Goal: Task Accomplishment & Management: Complete application form

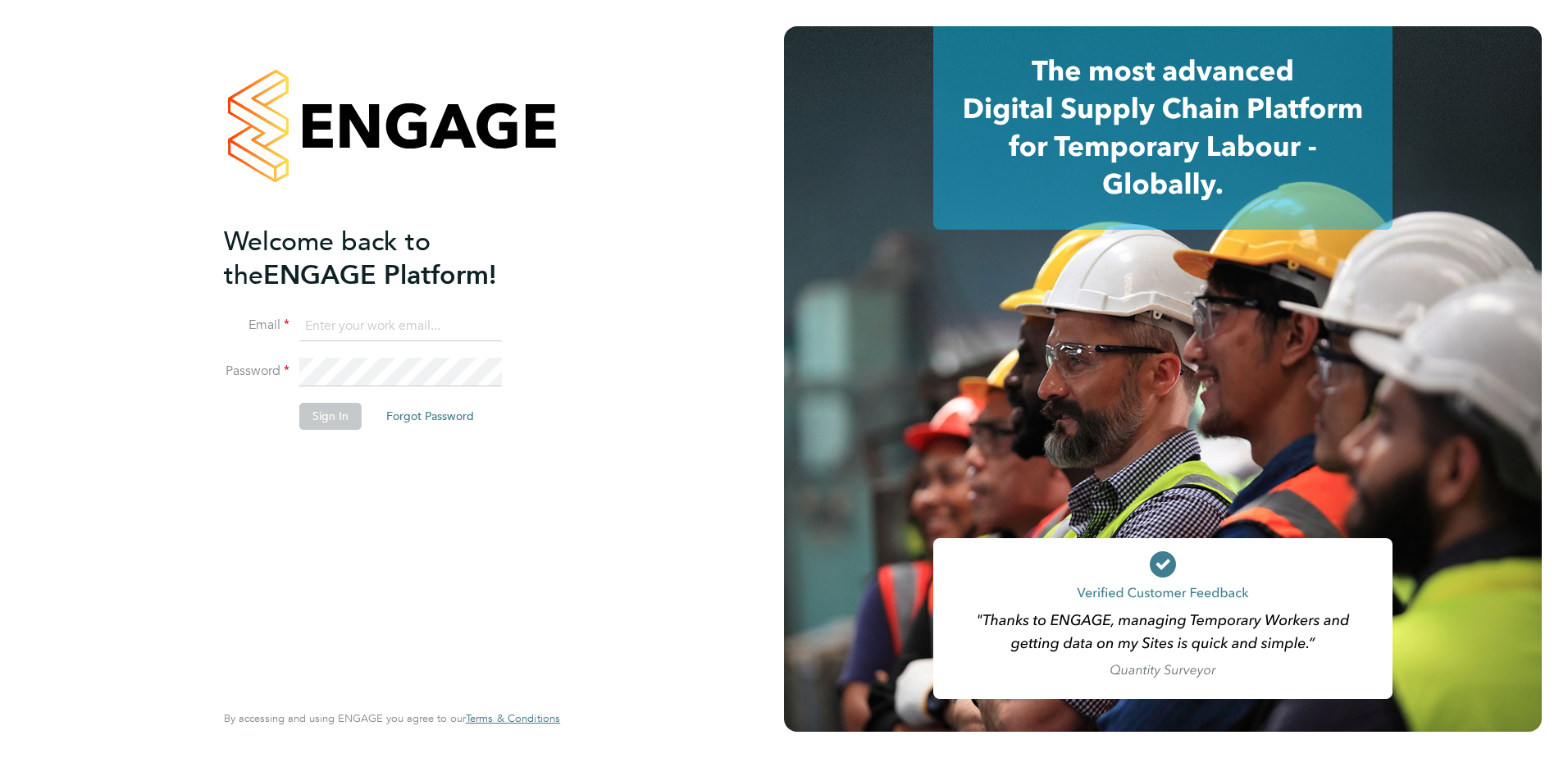
click at [348, 326] on input at bounding box center [401, 326] width 202 height 29
type input "[PERSON_NAME][EMAIL_ADDRESS][DOMAIN_NAME]"
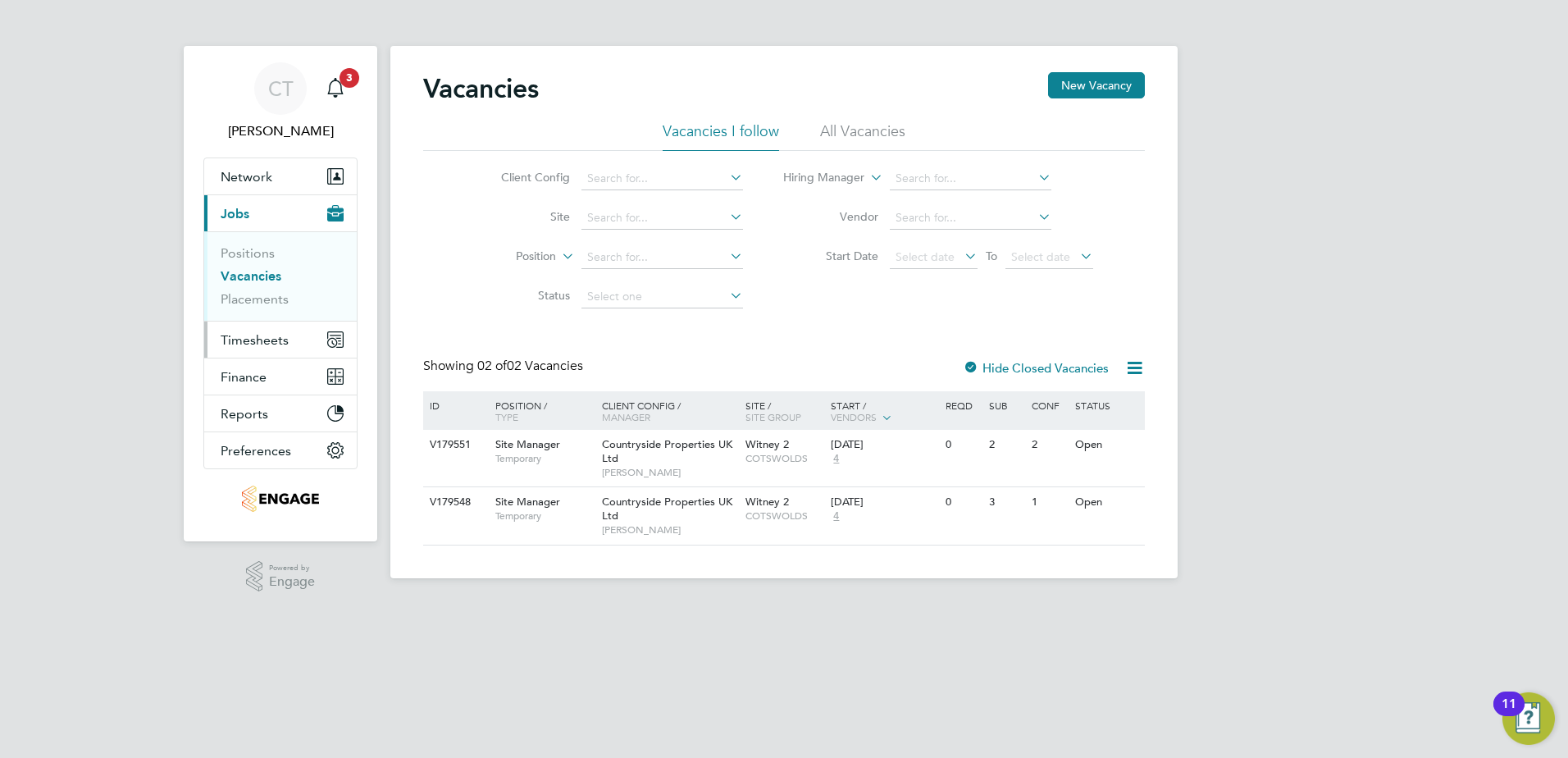
click at [250, 335] on span "Timesheets" at bounding box center [255, 339] width 68 height 16
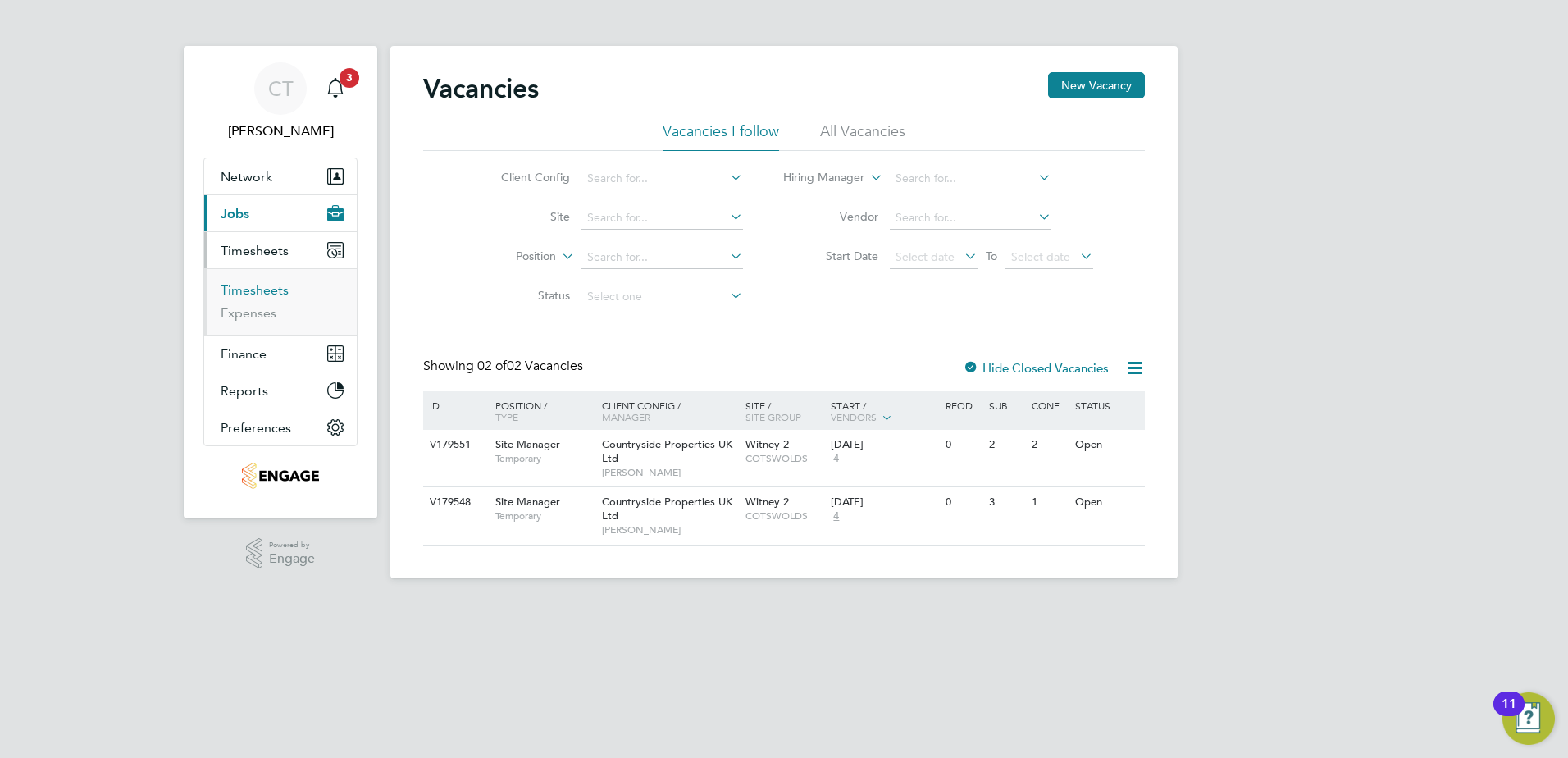
click at [267, 286] on link "Timesheets" at bounding box center [255, 289] width 68 height 16
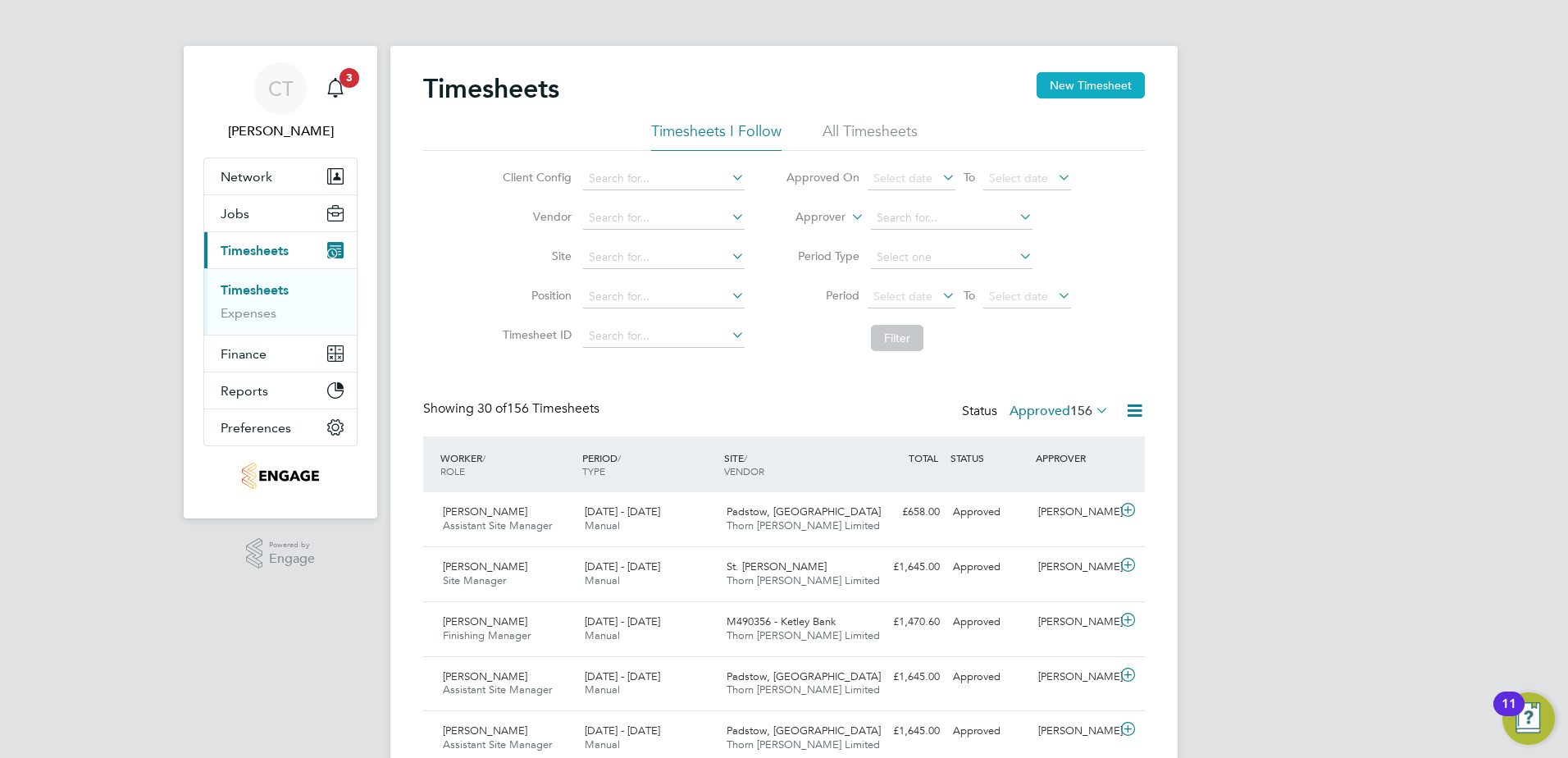
click at [1104, 81] on button "New Timesheet" at bounding box center [1091, 85] width 108 height 27
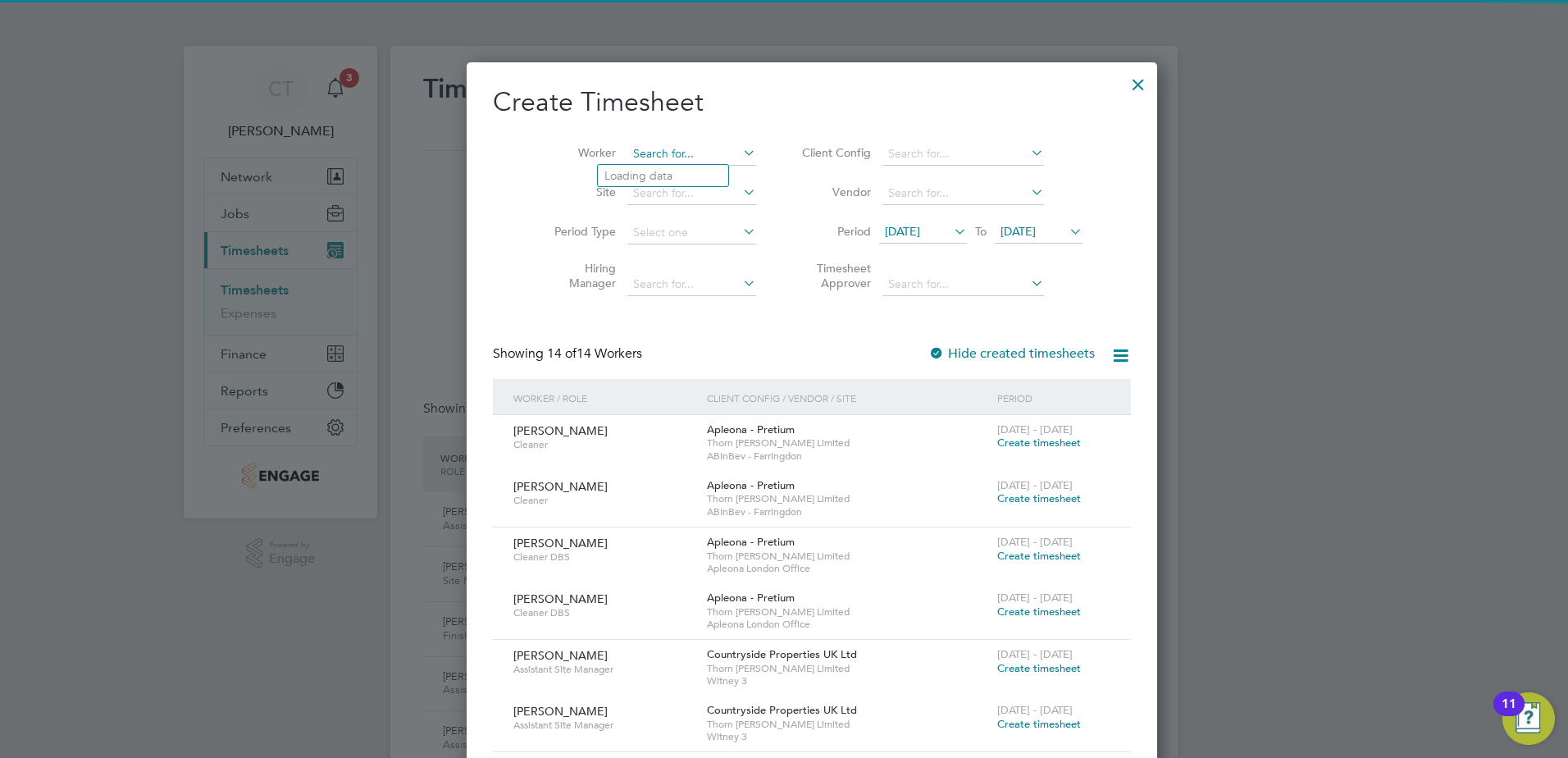
click at [653, 146] on input at bounding box center [692, 153] width 129 height 23
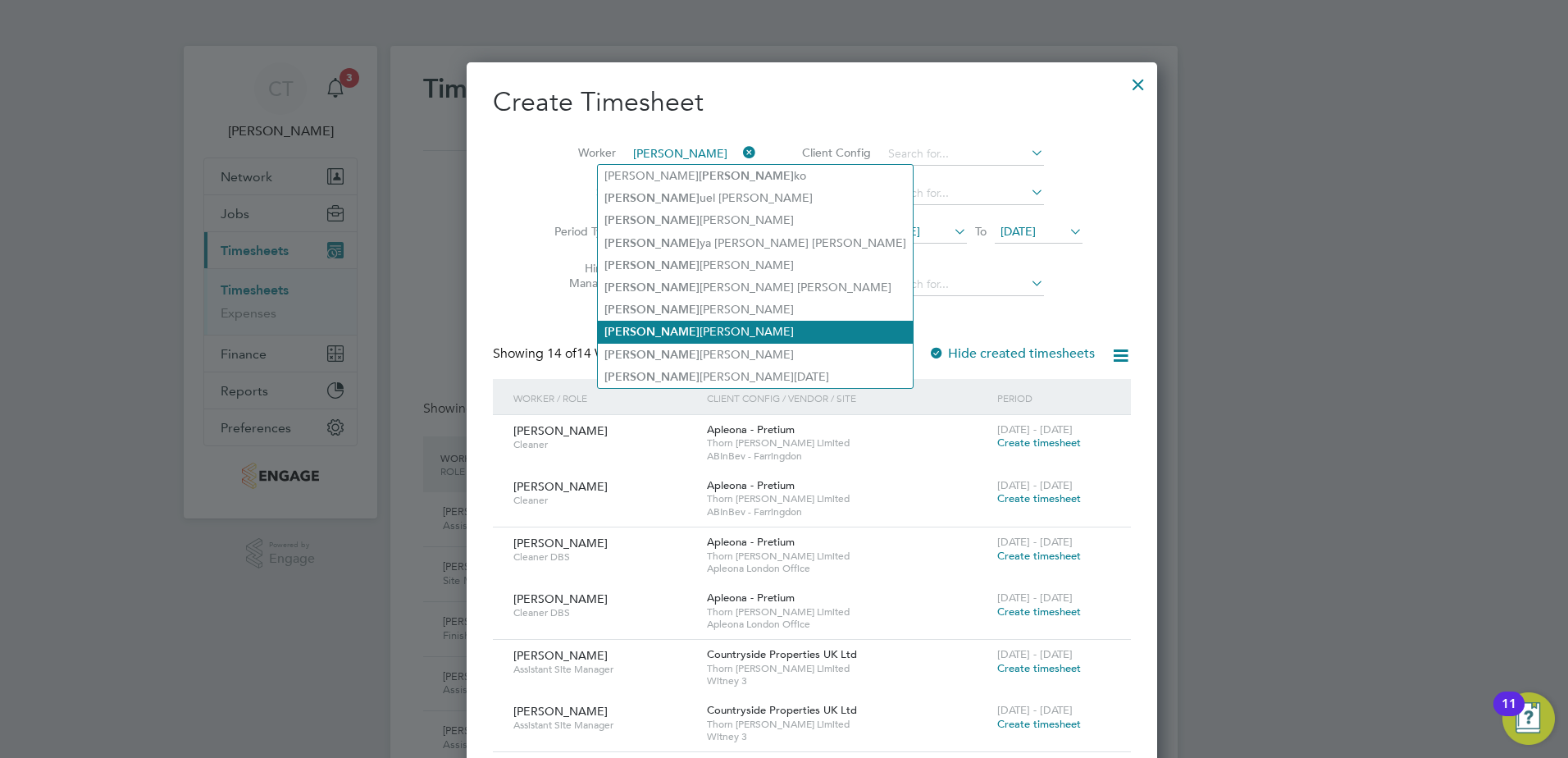
click at [638, 323] on li "[PERSON_NAME] [PERSON_NAME]" at bounding box center [756, 332] width 315 height 22
type input "[PERSON_NAME]"
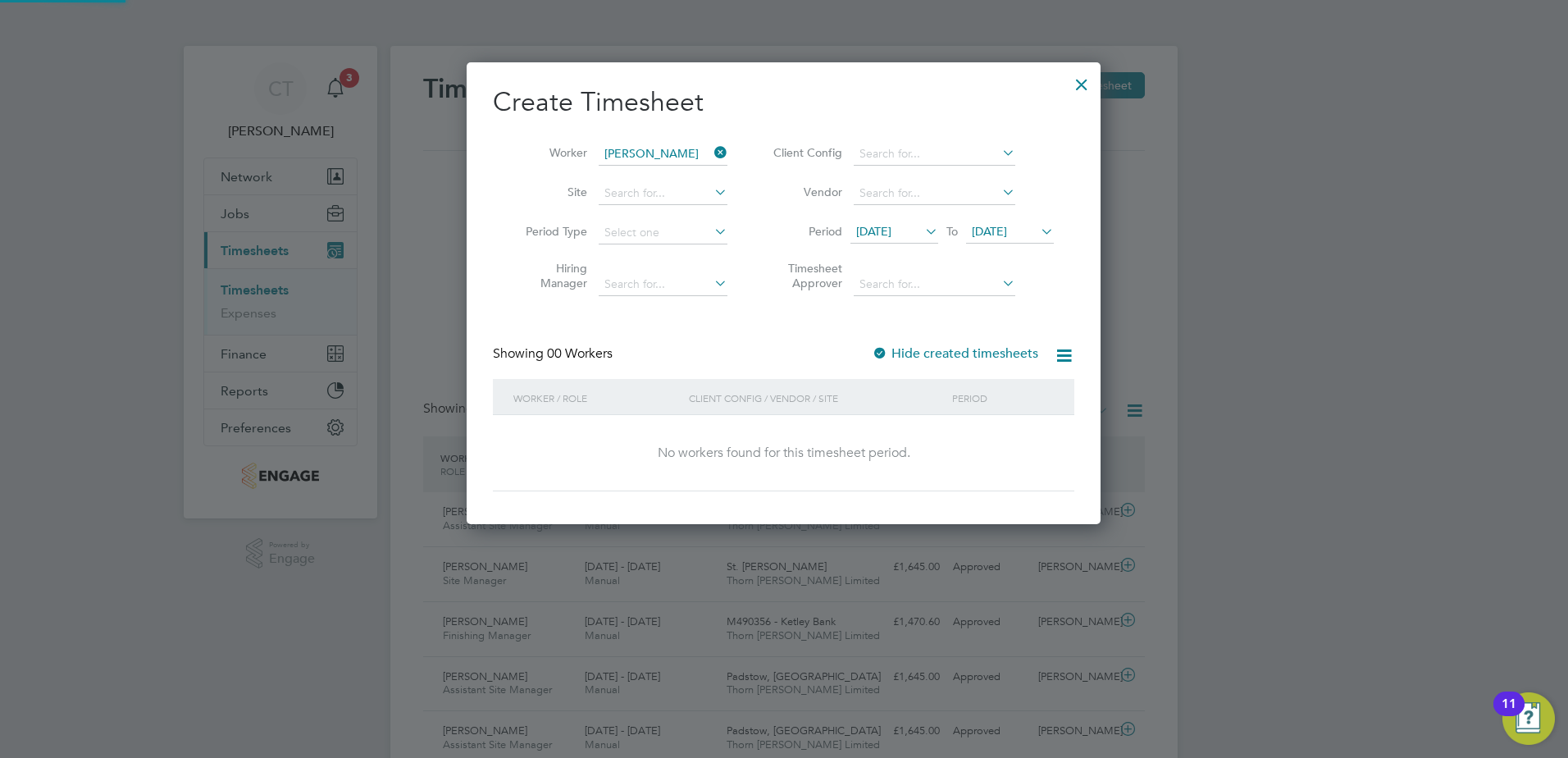
click at [888, 227] on span "[DATE]" at bounding box center [874, 232] width 35 height 15
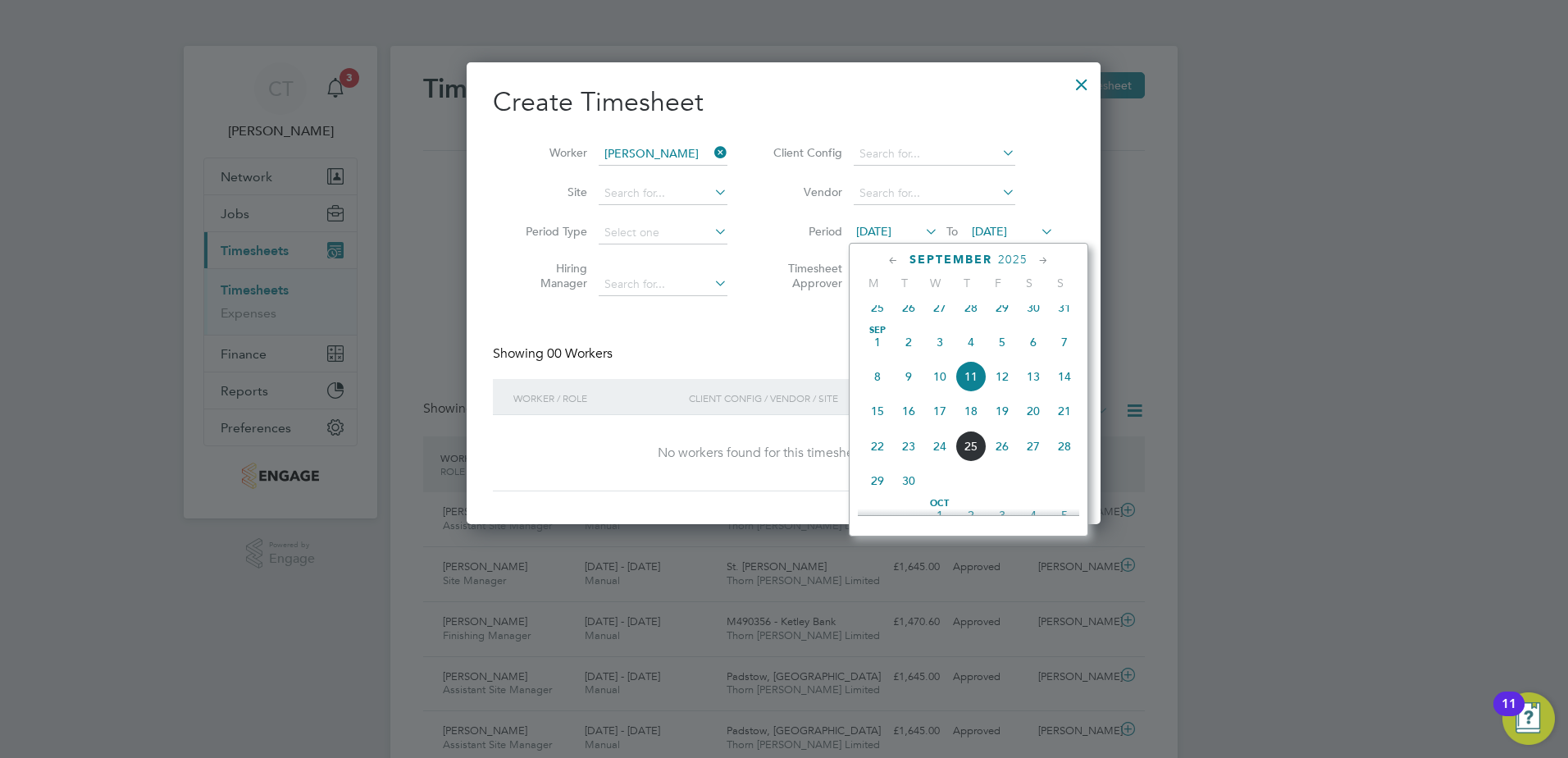
click at [875, 458] on span "22" at bounding box center [878, 446] width 31 height 31
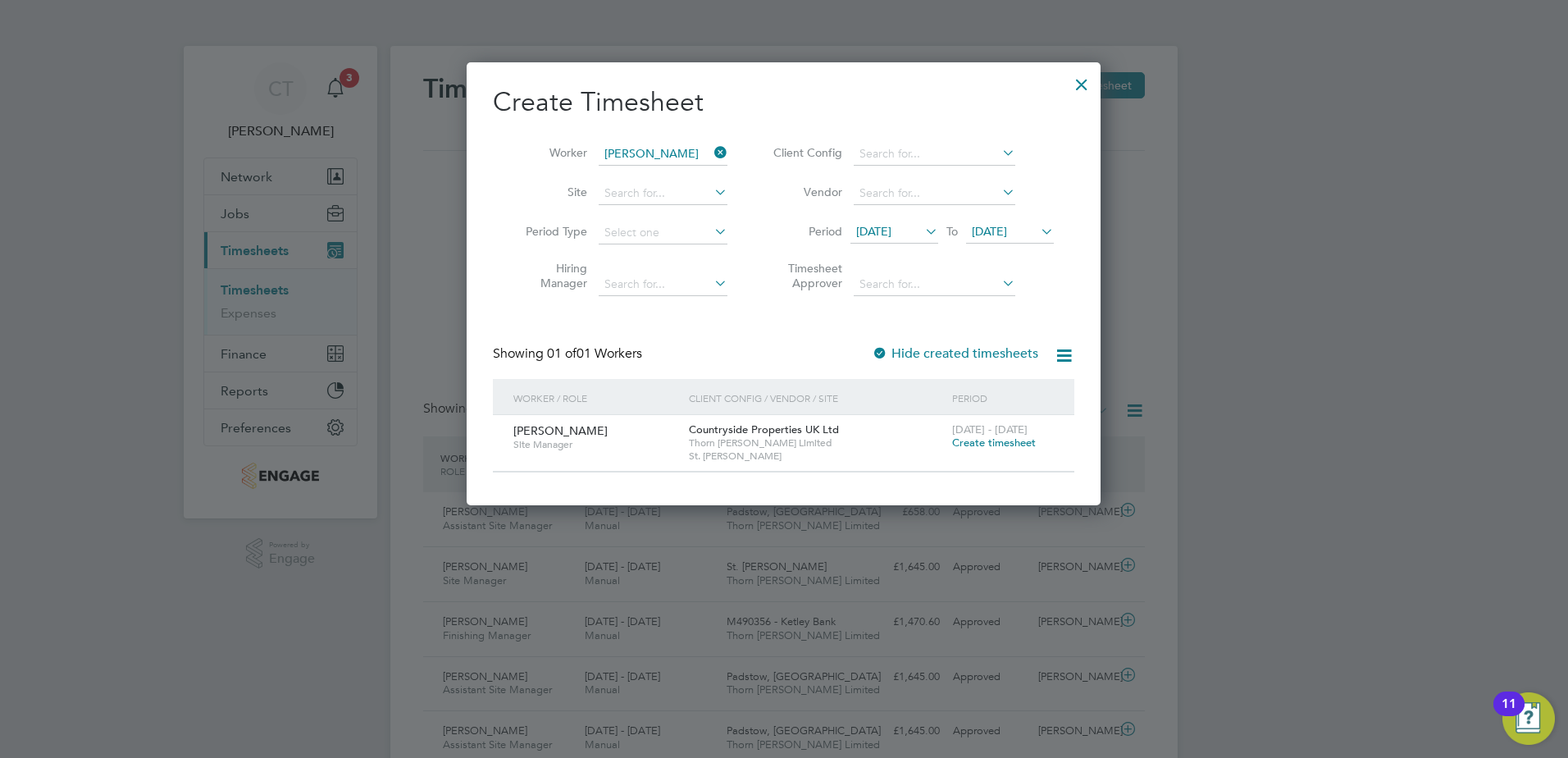
click at [789, 337] on div "Create Timesheet Worker [PERSON_NAME] Site Period Type Hiring Manager Client Co…" at bounding box center [783, 278] width 582 height 387
click at [1011, 445] on span "Create timesheet" at bounding box center [994, 442] width 84 height 14
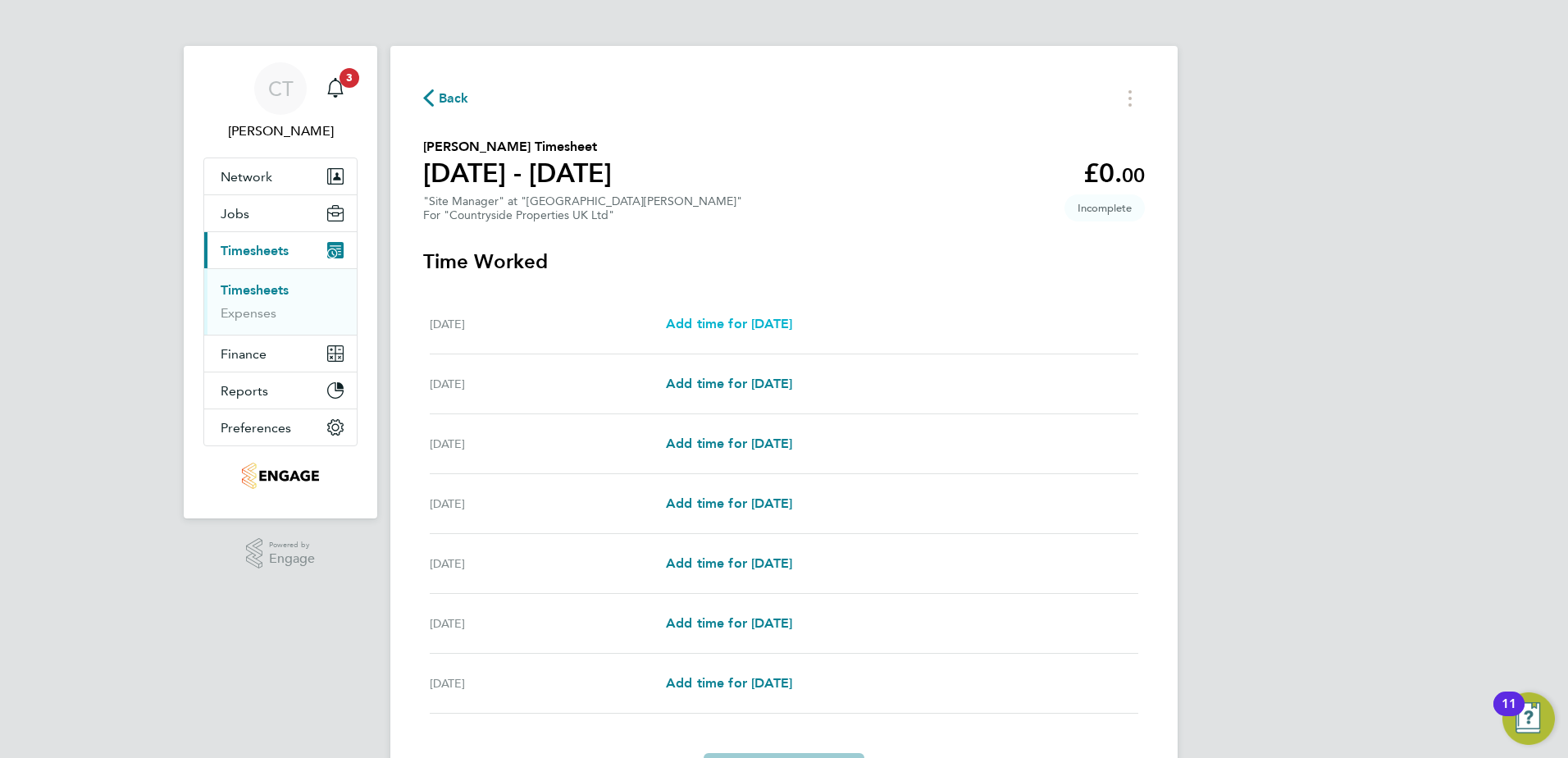
click at [727, 318] on span "Add time for [DATE]" at bounding box center [729, 323] width 126 height 16
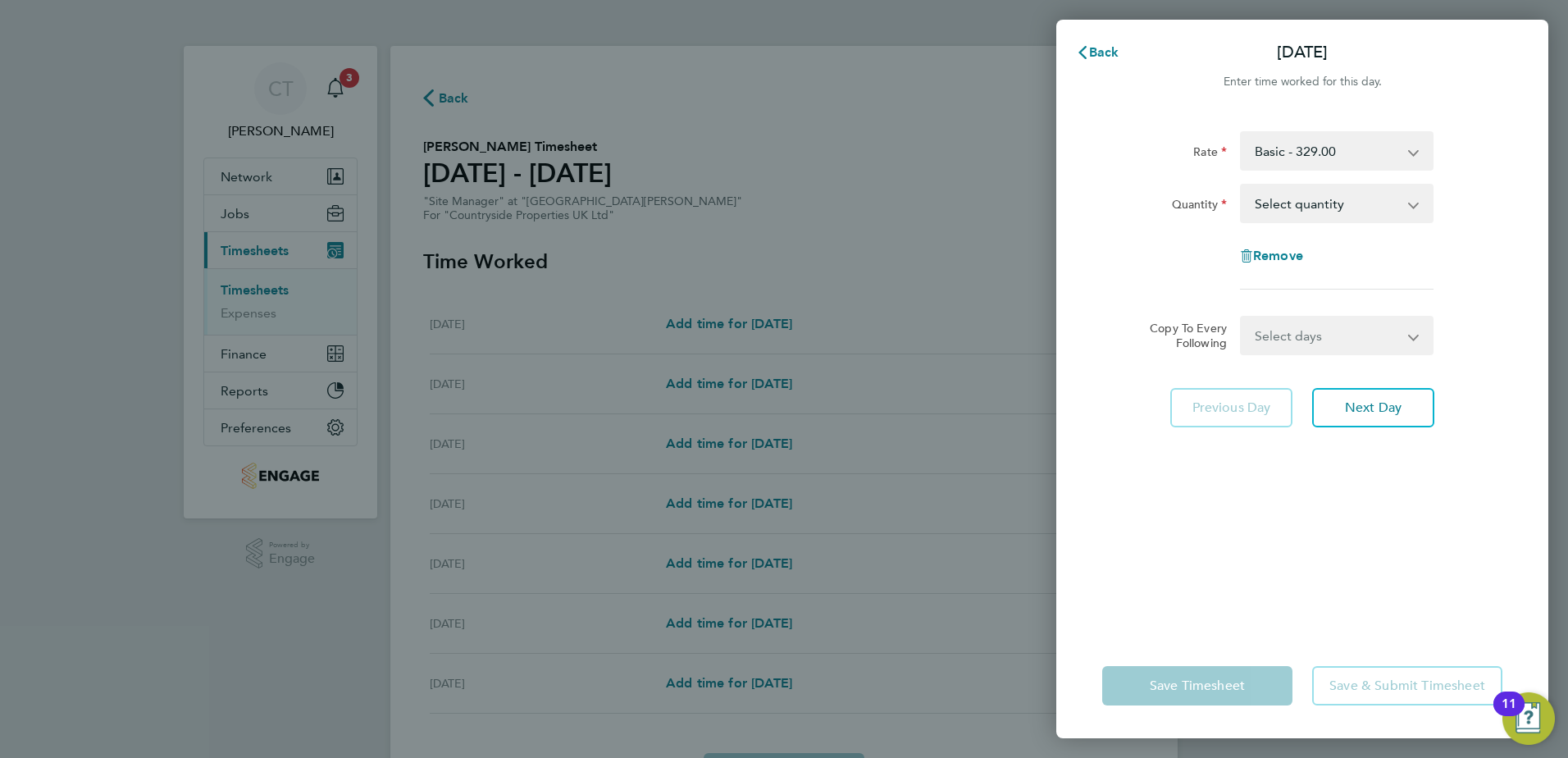
click at [1326, 142] on select "Basic - 329.00" at bounding box center [1327, 151] width 171 height 36
click at [1326, 150] on select "Basic - 329.00" at bounding box center [1327, 151] width 171 height 36
click at [1313, 205] on select "Select quantity 0.5 1" at bounding box center [1327, 203] width 171 height 36
select select "1"
click at [1242, 186] on select "Select quantity 0.5 1" at bounding box center [1327, 203] width 171 height 36
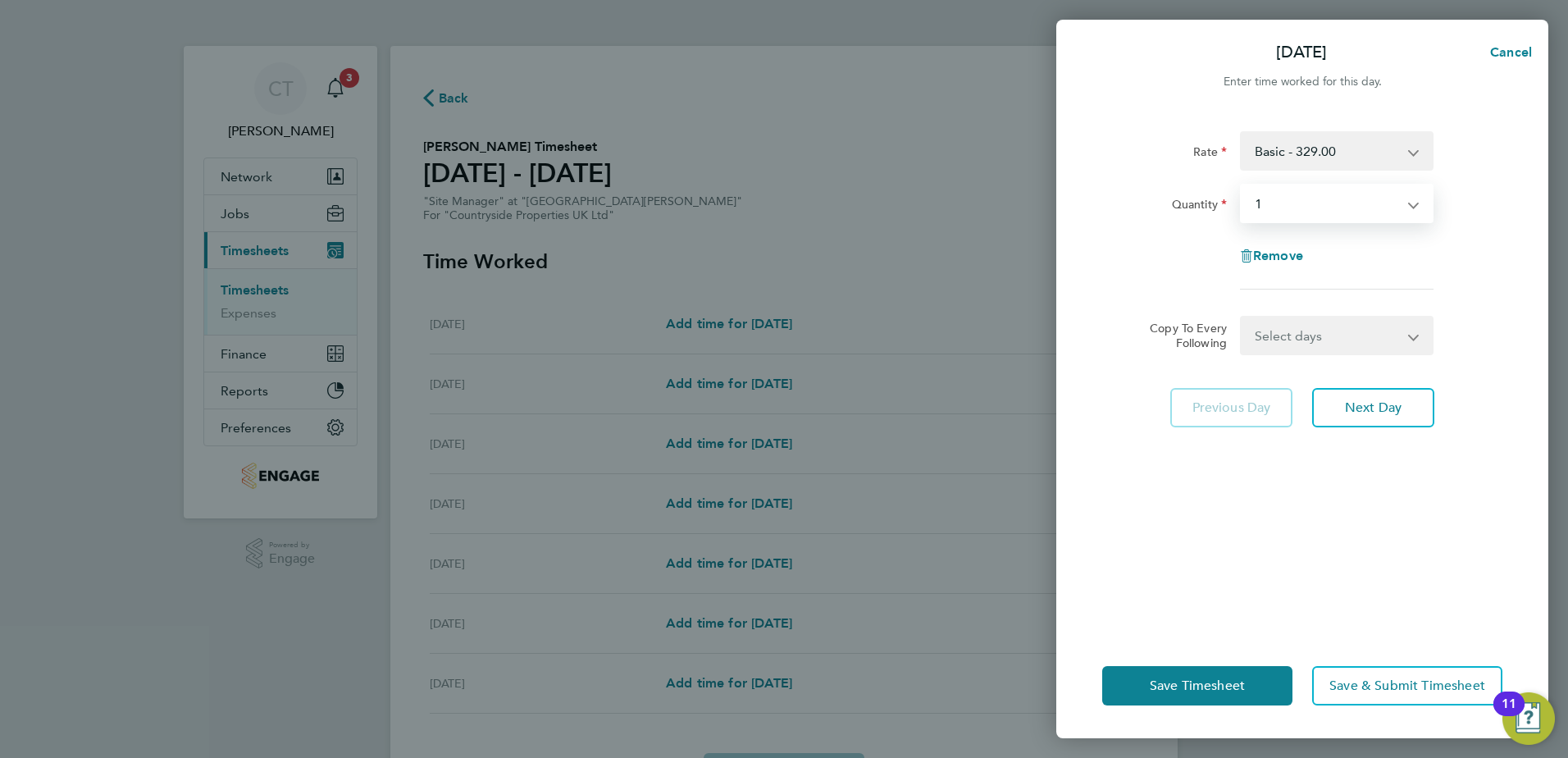
click at [1323, 338] on select "Select days Day Weekday (Mon-Fri) Weekend (Sat-Sun) [DATE] [DATE] [DATE] [DATE]…" at bounding box center [1327, 334] width 172 height 36
select select "WEEKDAY"
click at [1242, 317] on select "Select days Day Weekday (Mon-Fri) Weekend (Sat-Sun) [DATE] [DATE] [DATE] [DATE]…" at bounding box center [1327, 334] width 172 height 36
select select "[DATE]"
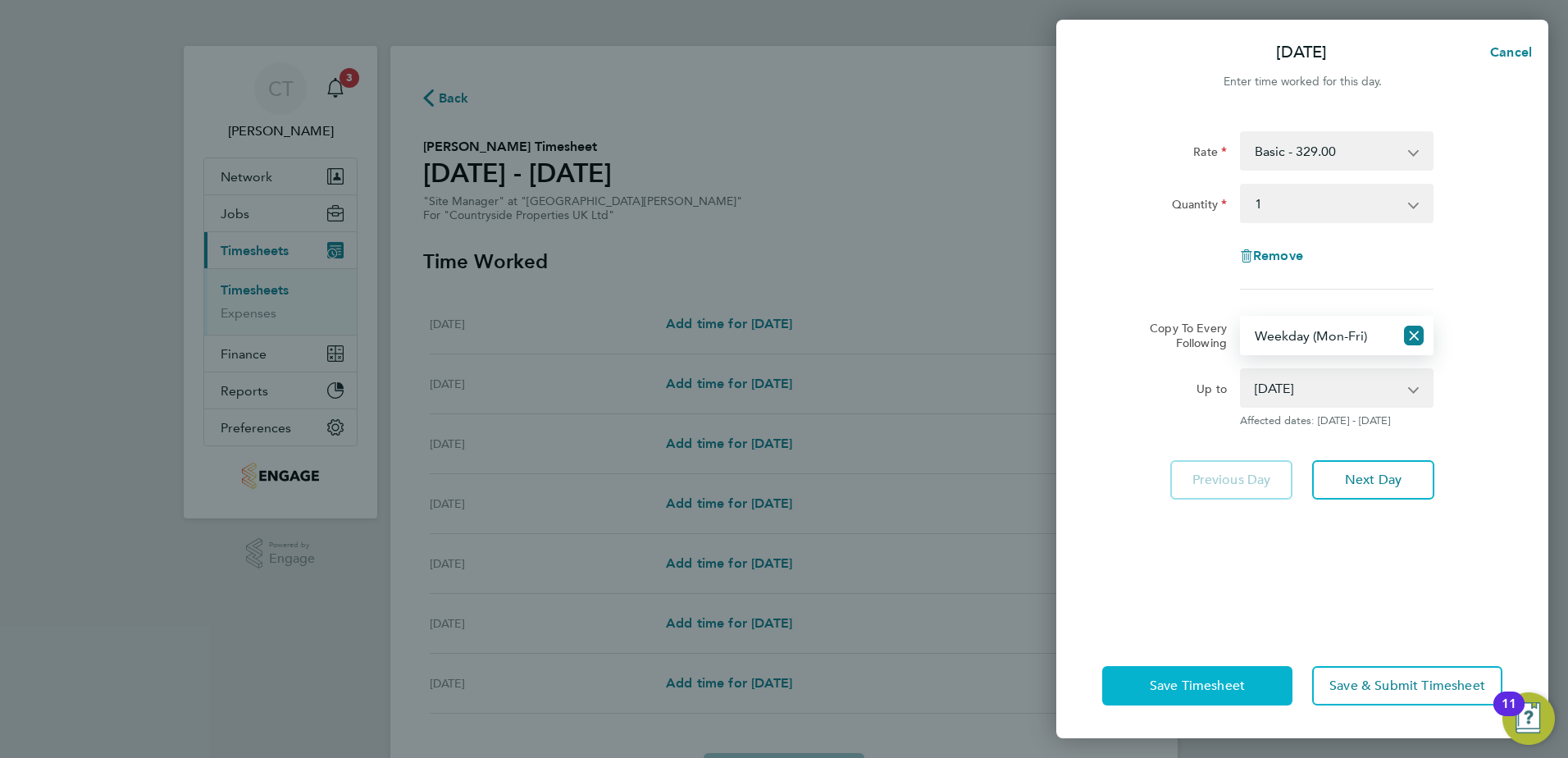
click at [1200, 670] on button "Save Timesheet" at bounding box center [1197, 685] width 190 height 40
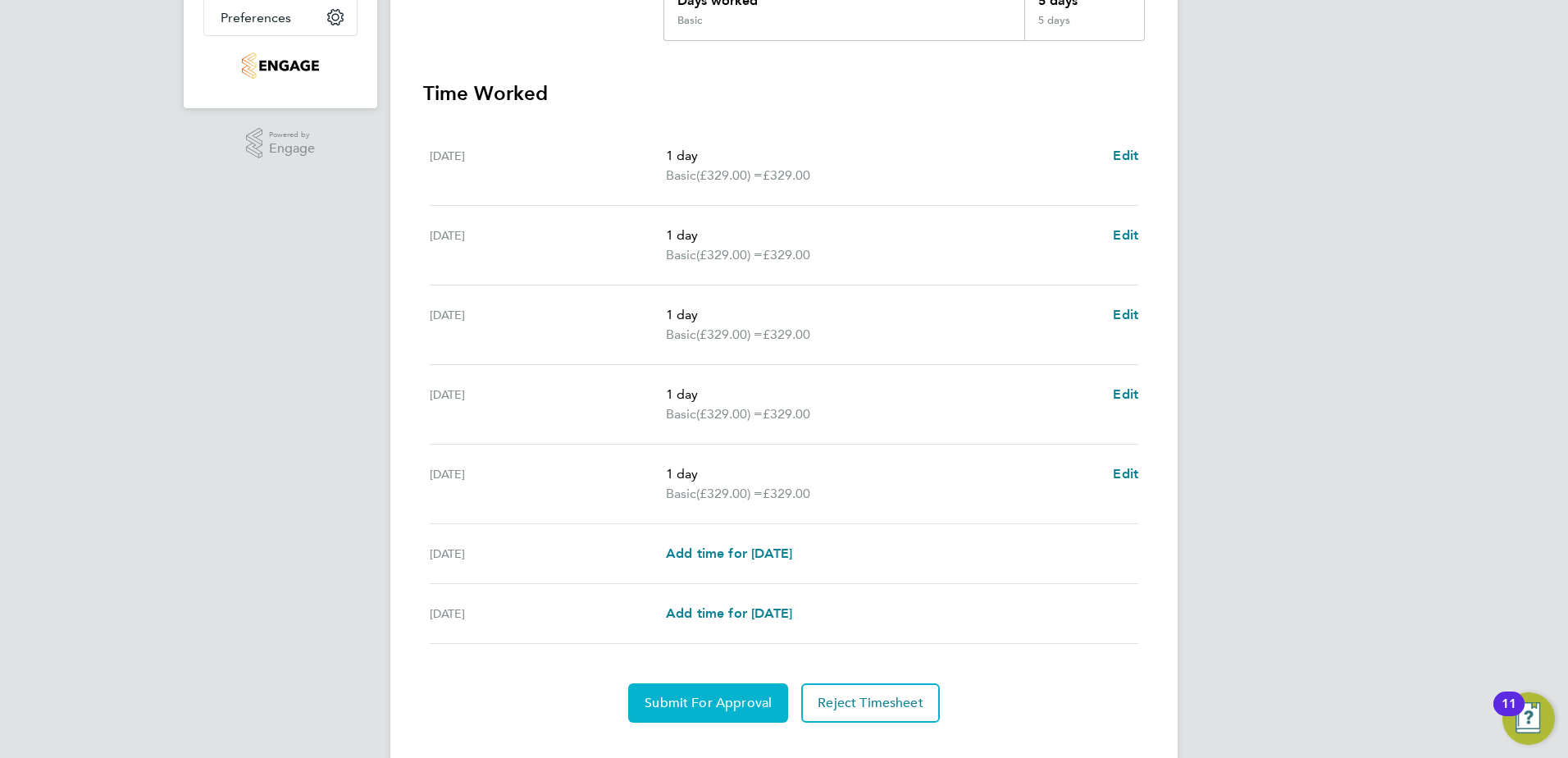
click at [703, 703] on span "Submit For Approval" at bounding box center [708, 703] width 127 height 17
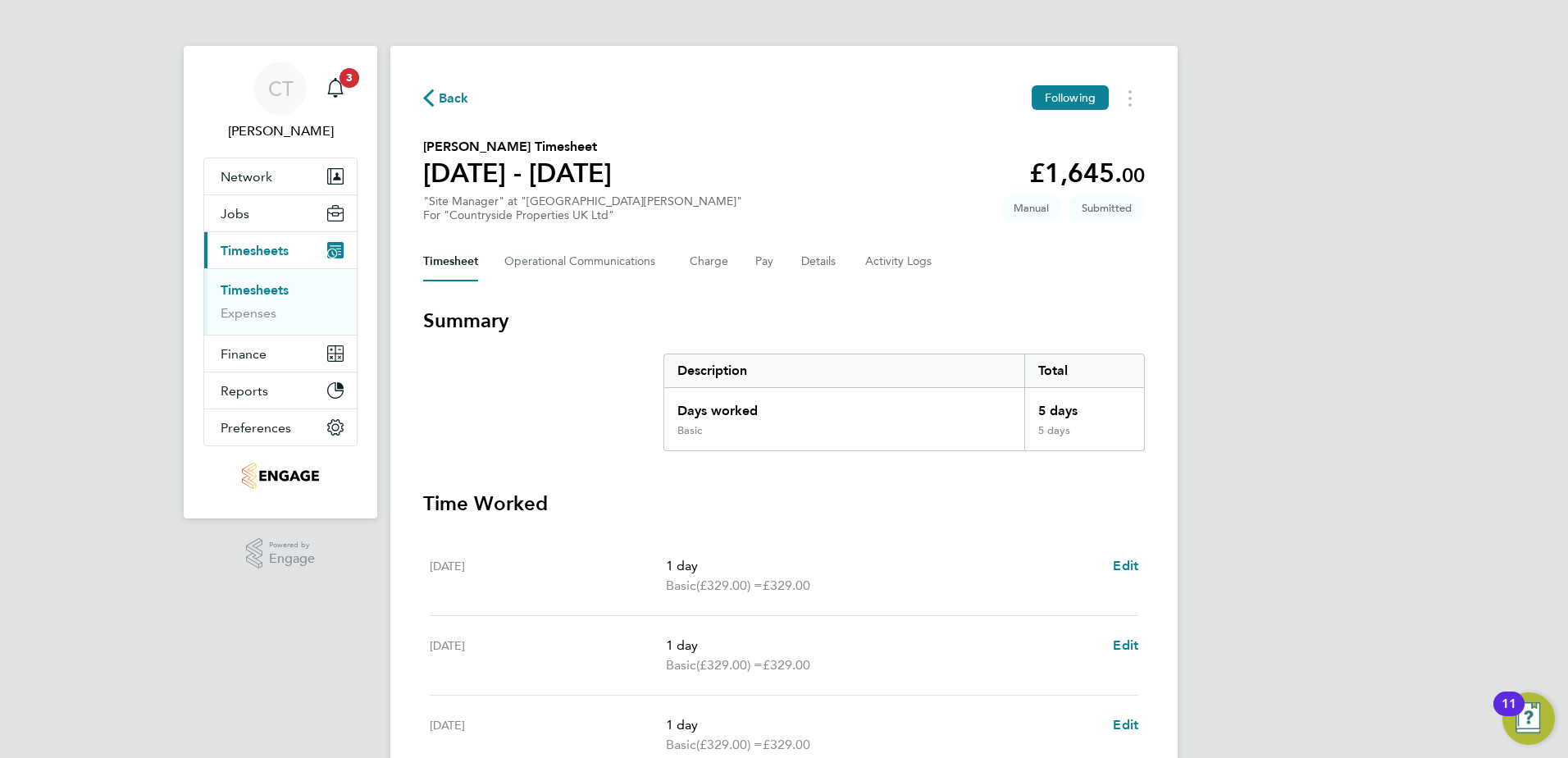
click at [452, 105] on span "Back" at bounding box center [453, 97] width 30 height 19
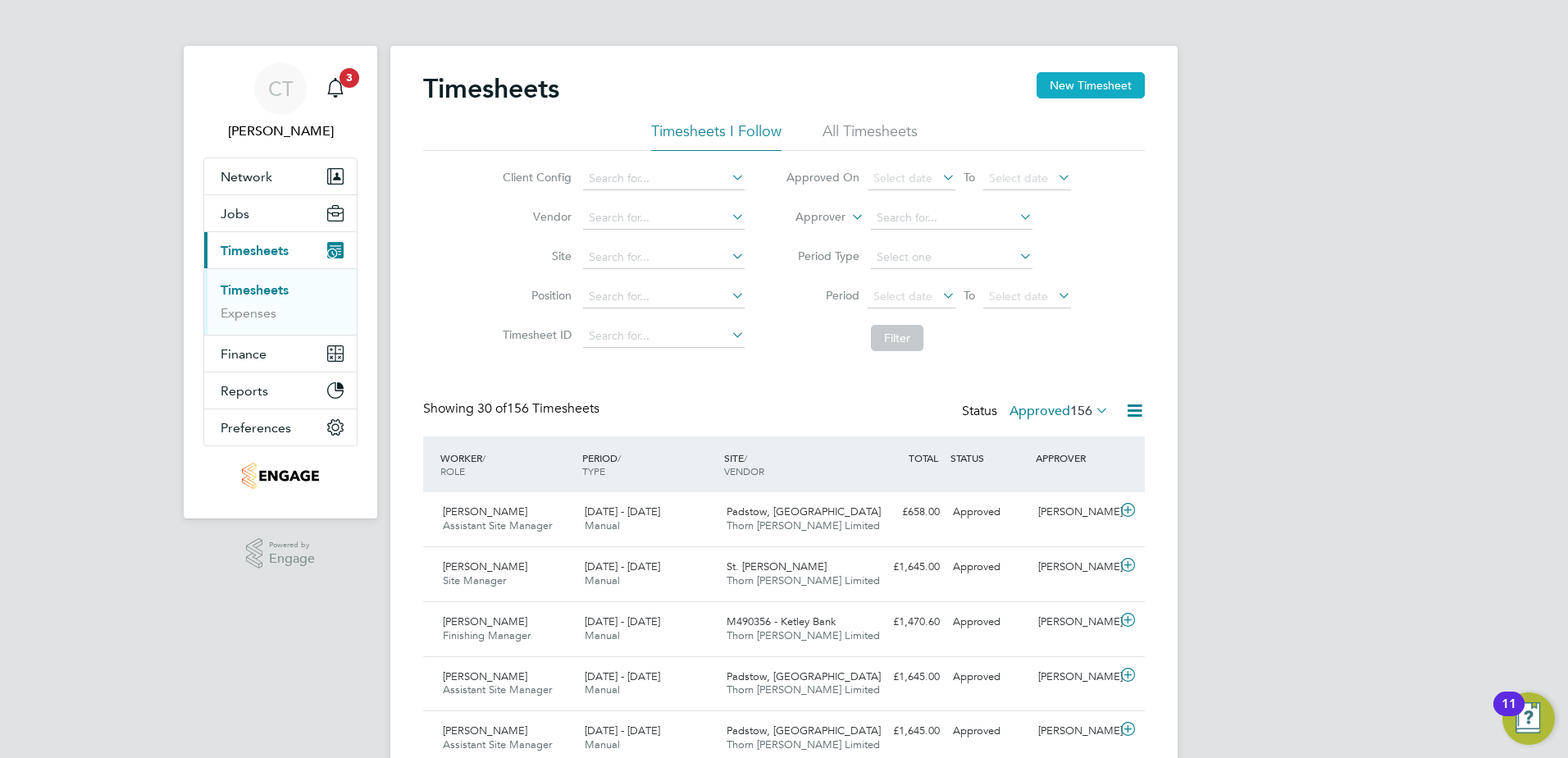
click at [1082, 89] on button "New Timesheet" at bounding box center [1091, 85] width 108 height 27
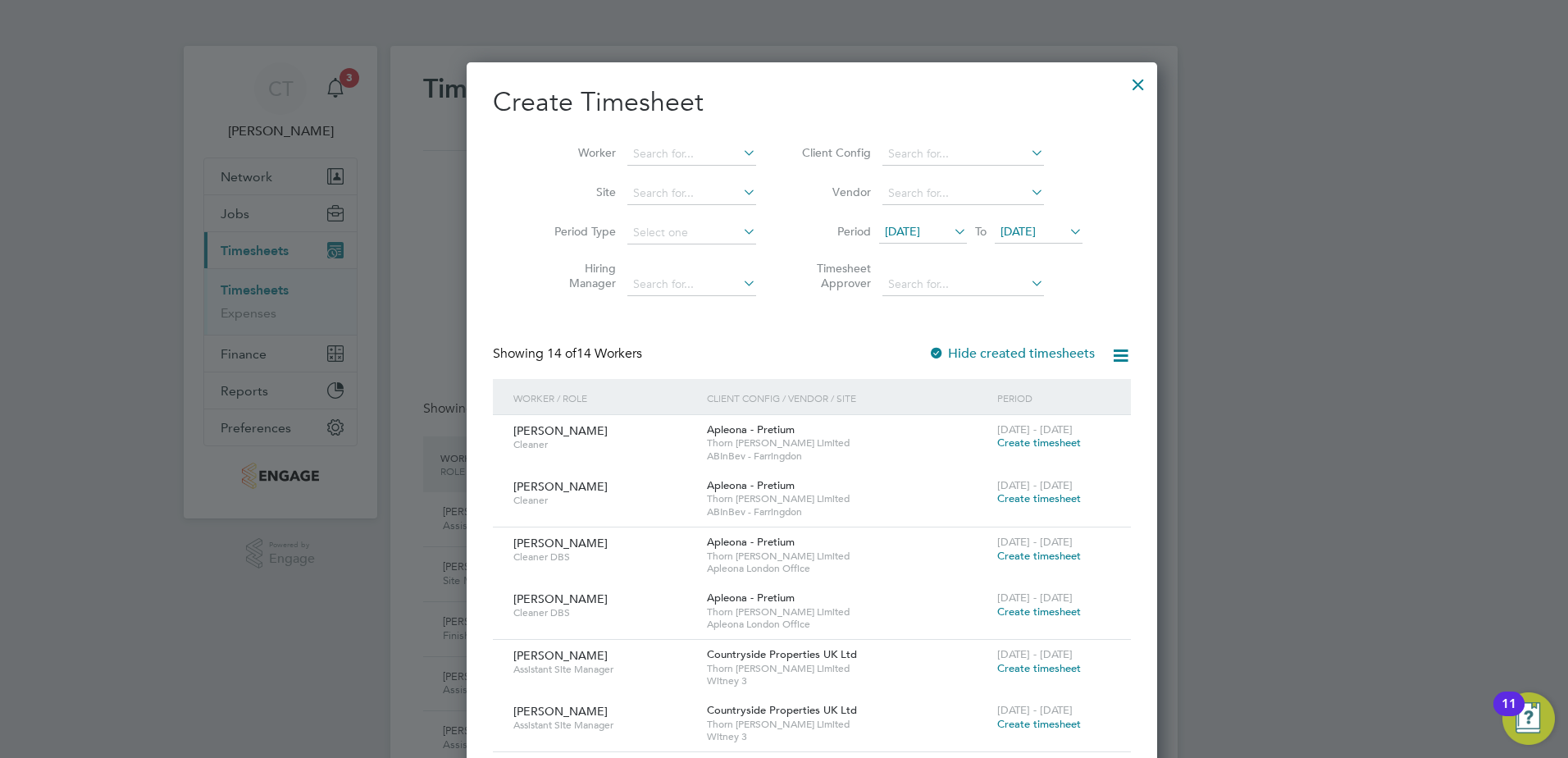
click at [898, 236] on span "[DATE]" at bounding box center [903, 232] width 35 height 15
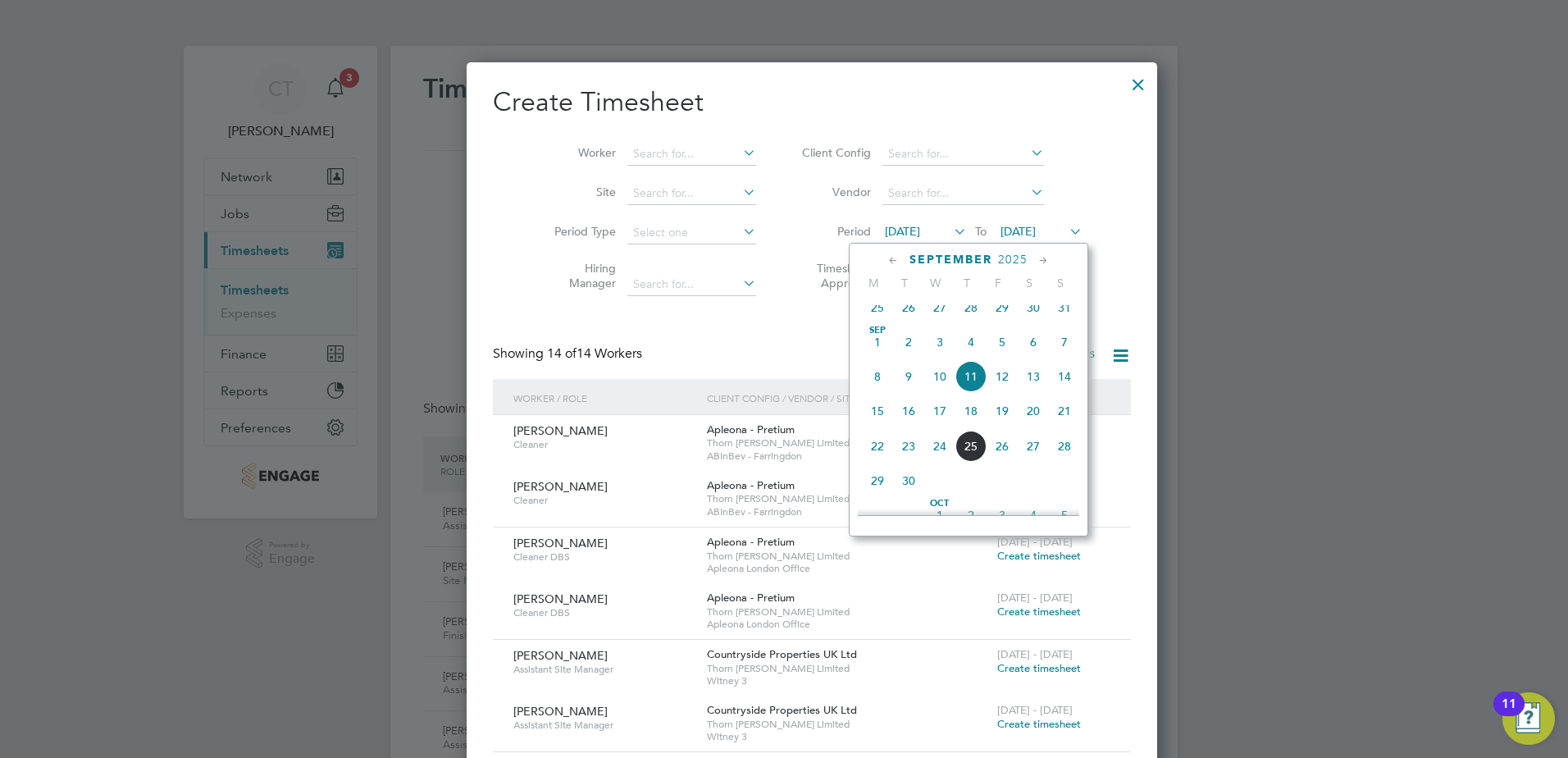
click at [881, 461] on span "22" at bounding box center [878, 446] width 31 height 31
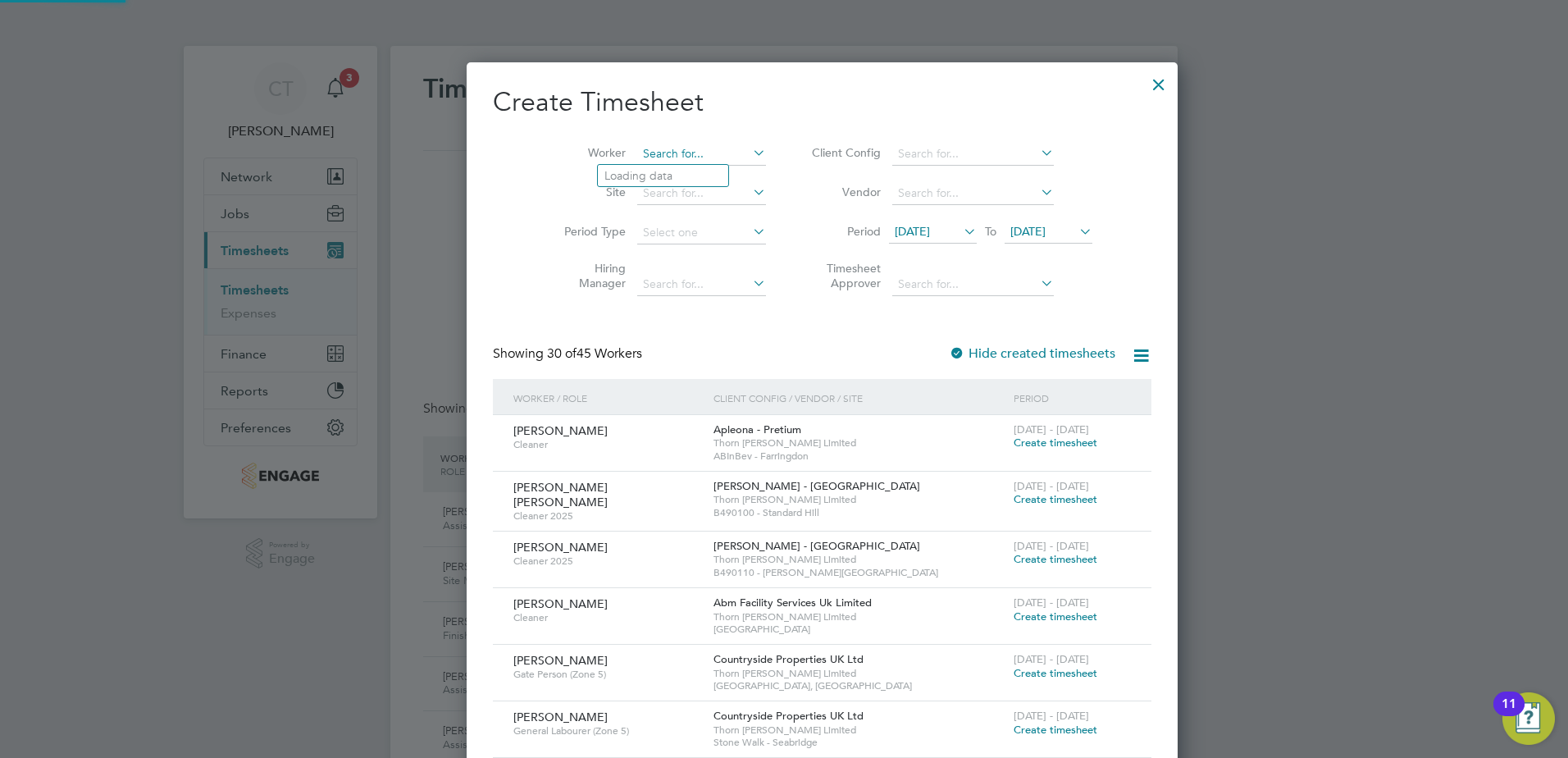
click at [659, 149] on input at bounding box center [701, 153] width 129 height 23
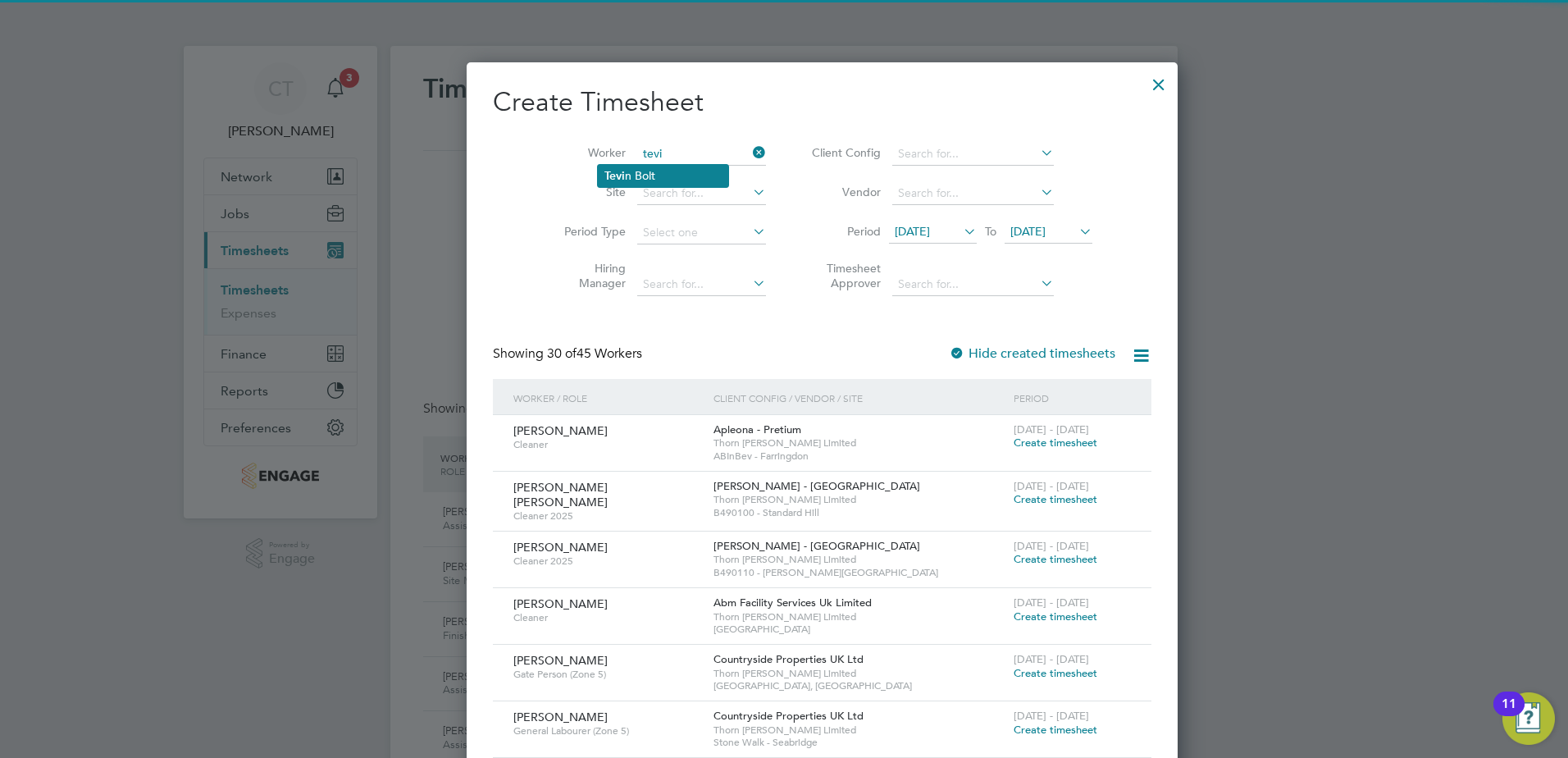
click at [659, 176] on li "Tevi n Bolt" at bounding box center [664, 175] width 131 height 22
type input "[PERSON_NAME]"
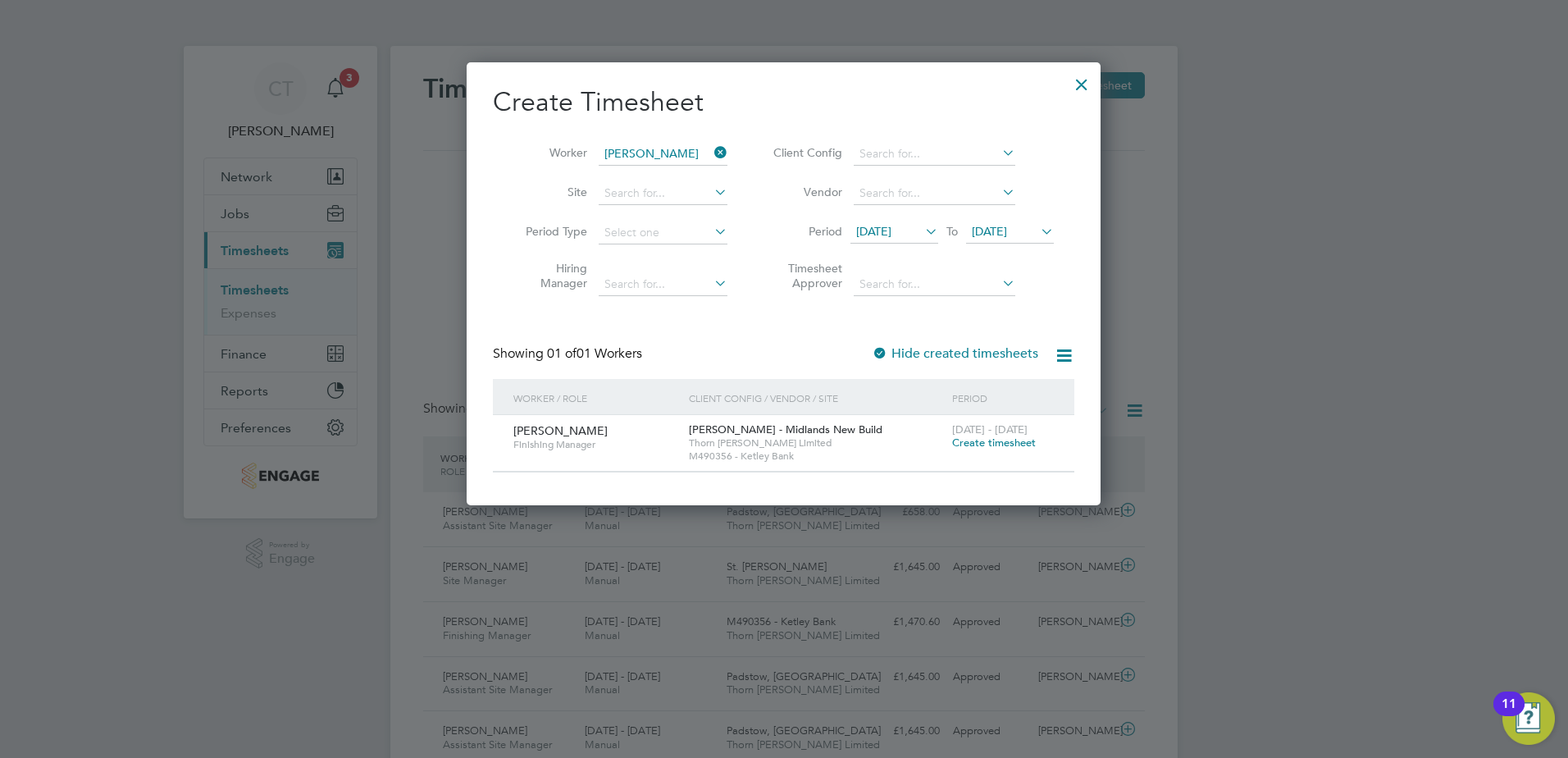
click at [1006, 443] on span "Create timesheet" at bounding box center [994, 442] width 84 height 14
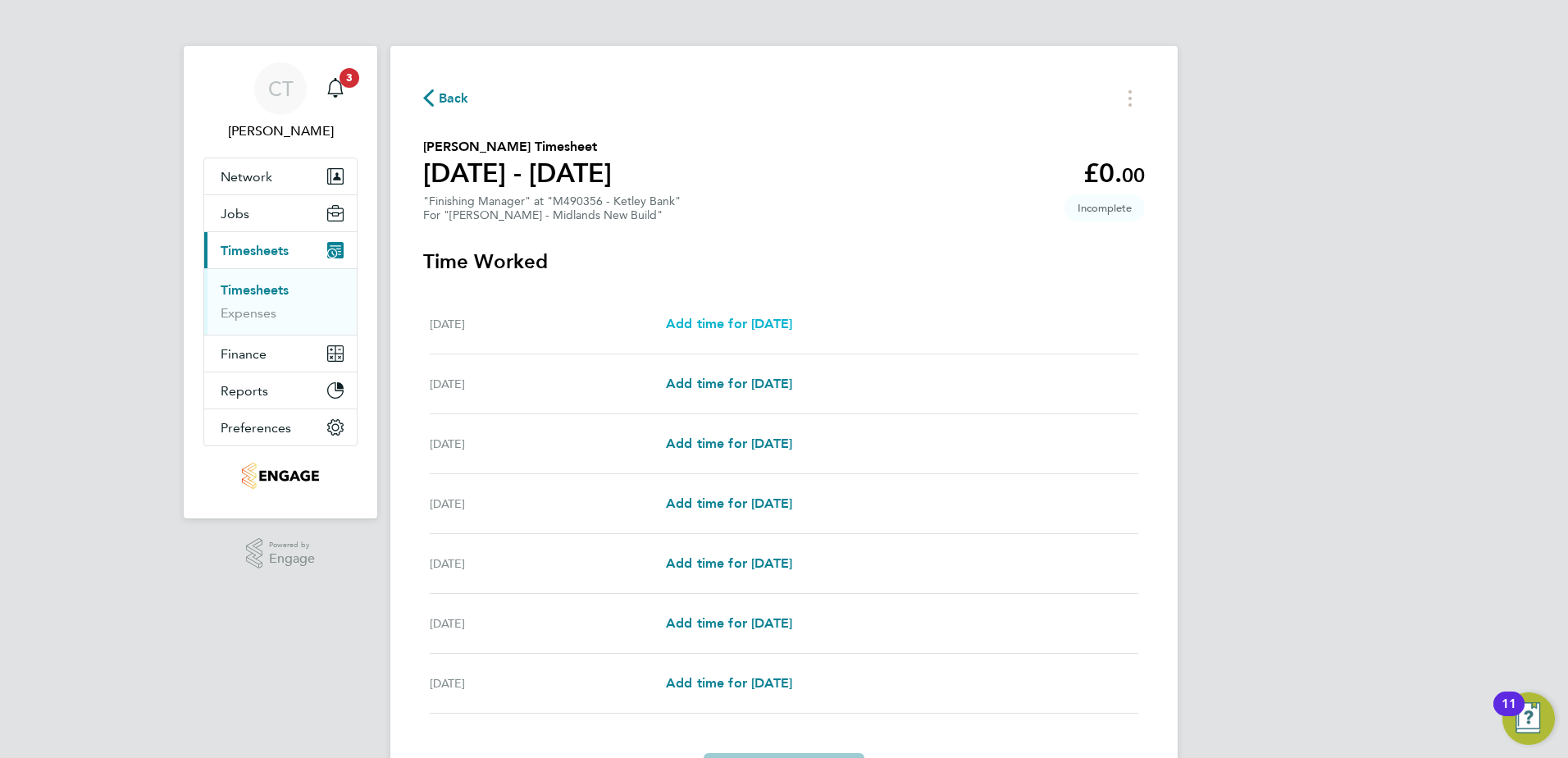
click at [766, 324] on span "Add time for [DATE]" at bounding box center [729, 323] width 126 height 16
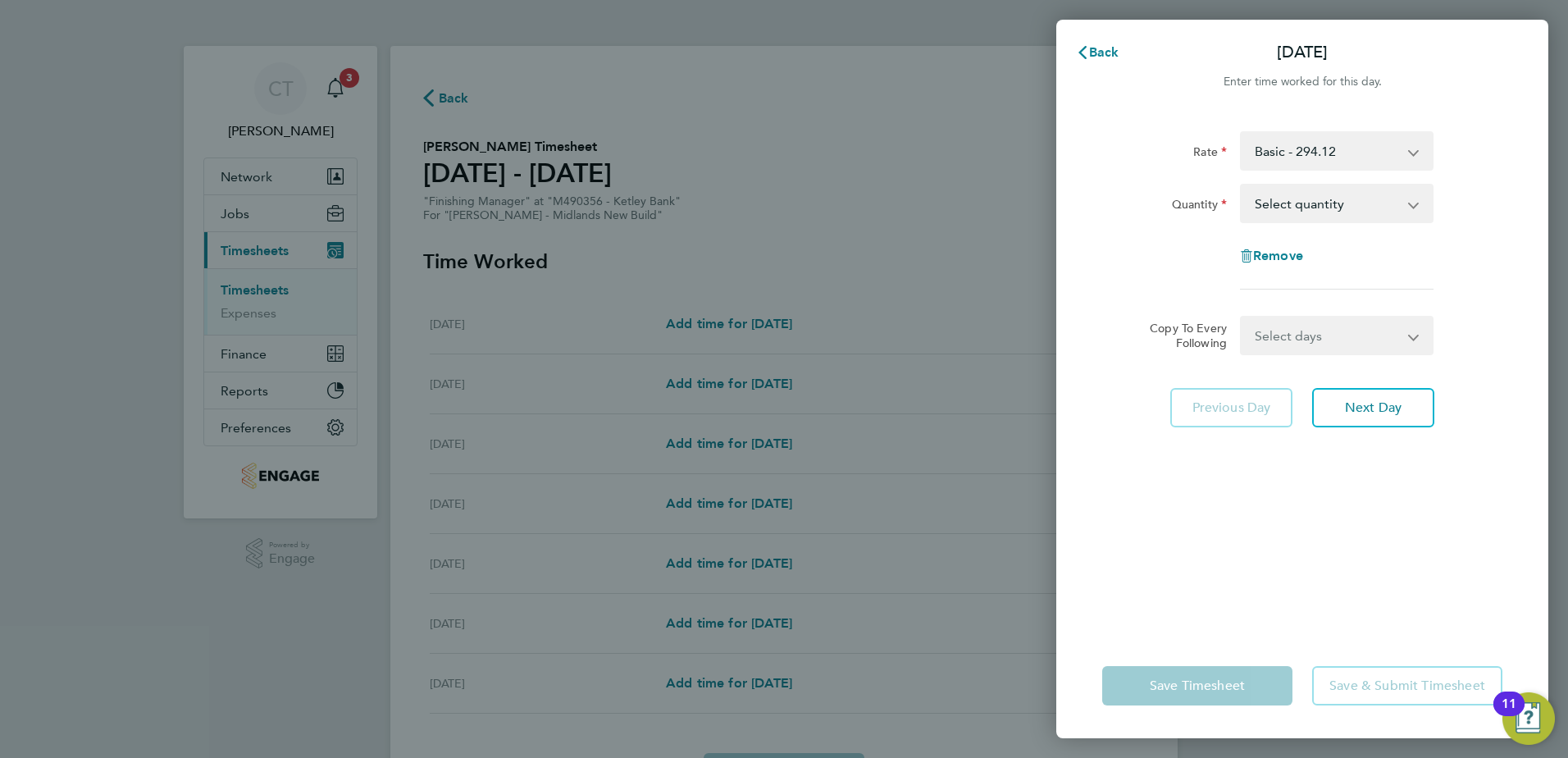
click at [1322, 196] on select "Select quantity 0.5 1" at bounding box center [1327, 203] width 171 height 36
select select "1"
click at [1242, 186] on select "Select quantity 0.5 1" at bounding box center [1327, 203] width 171 height 36
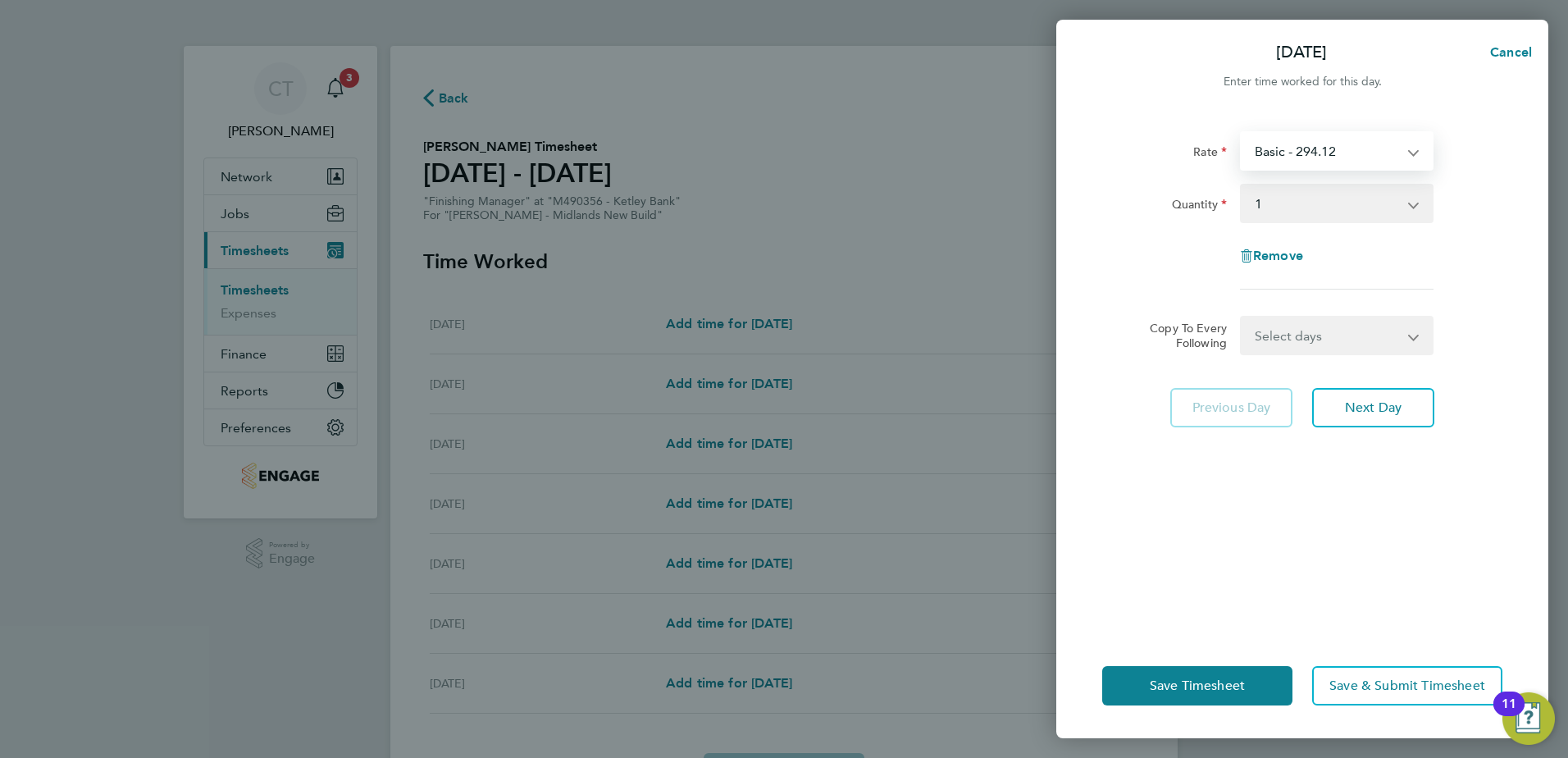
click at [1346, 149] on select "Basic - 294.12" at bounding box center [1327, 151] width 171 height 36
click at [1346, 150] on select "Basic - 294.12" at bounding box center [1327, 151] width 171 height 36
click at [1316, 334] on select "Select days Day Weekday (Mon-Fri) Weekend (Sat-Sun) [DATE] [DATE] [DATE] [DATE]…" at bounding box center [1327, 334] width 172 height 36
select select "WEEKDAY"
click at [1242, 317] on select "Select days Day Weekday (Mon-Fri) Weekend (Sat-Sun) [DATE] [DATE] [DATE] [DATE]…" at bounding box center [1327, 334] width 172 height 36
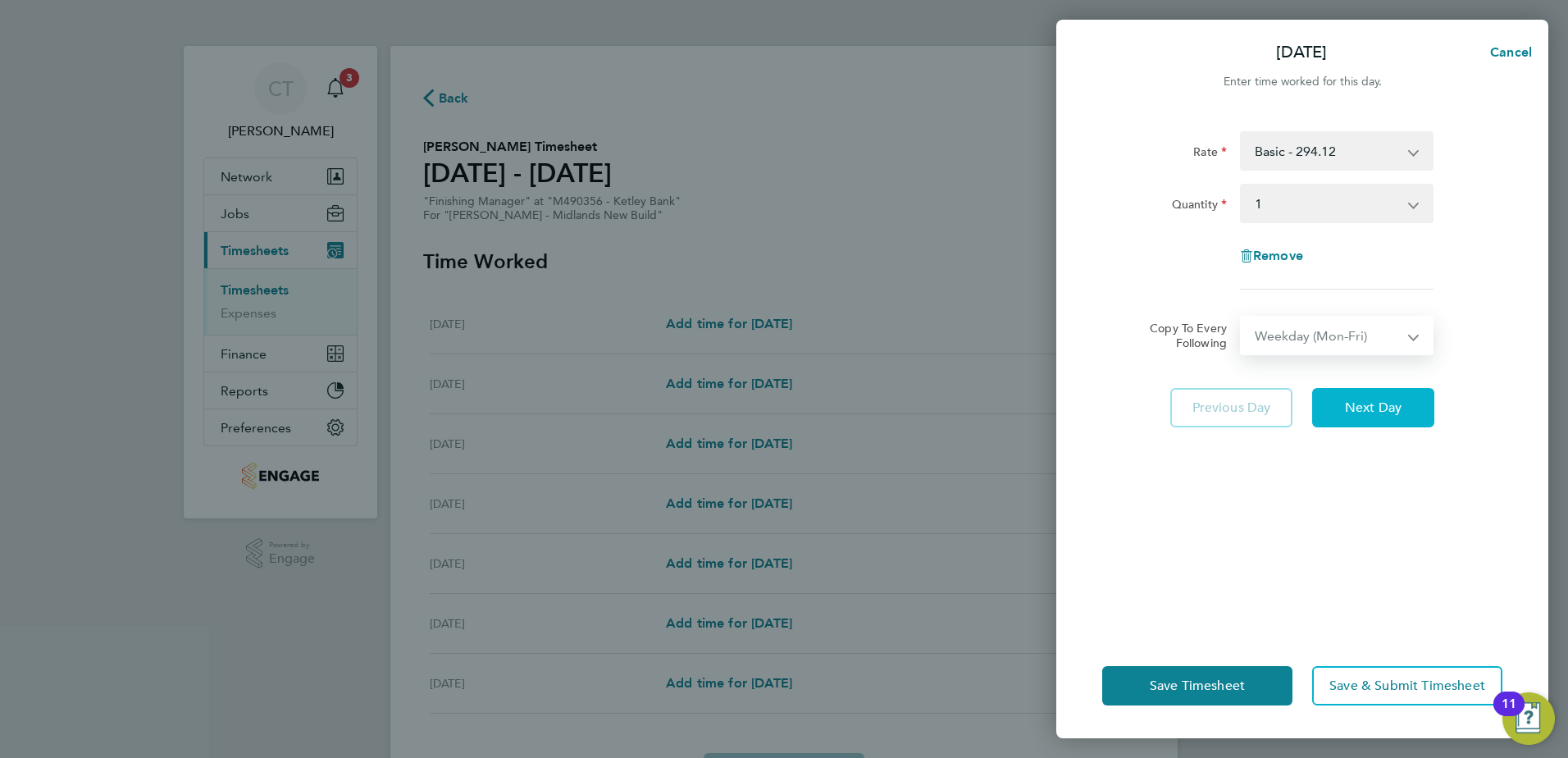
select select "[DATE]"
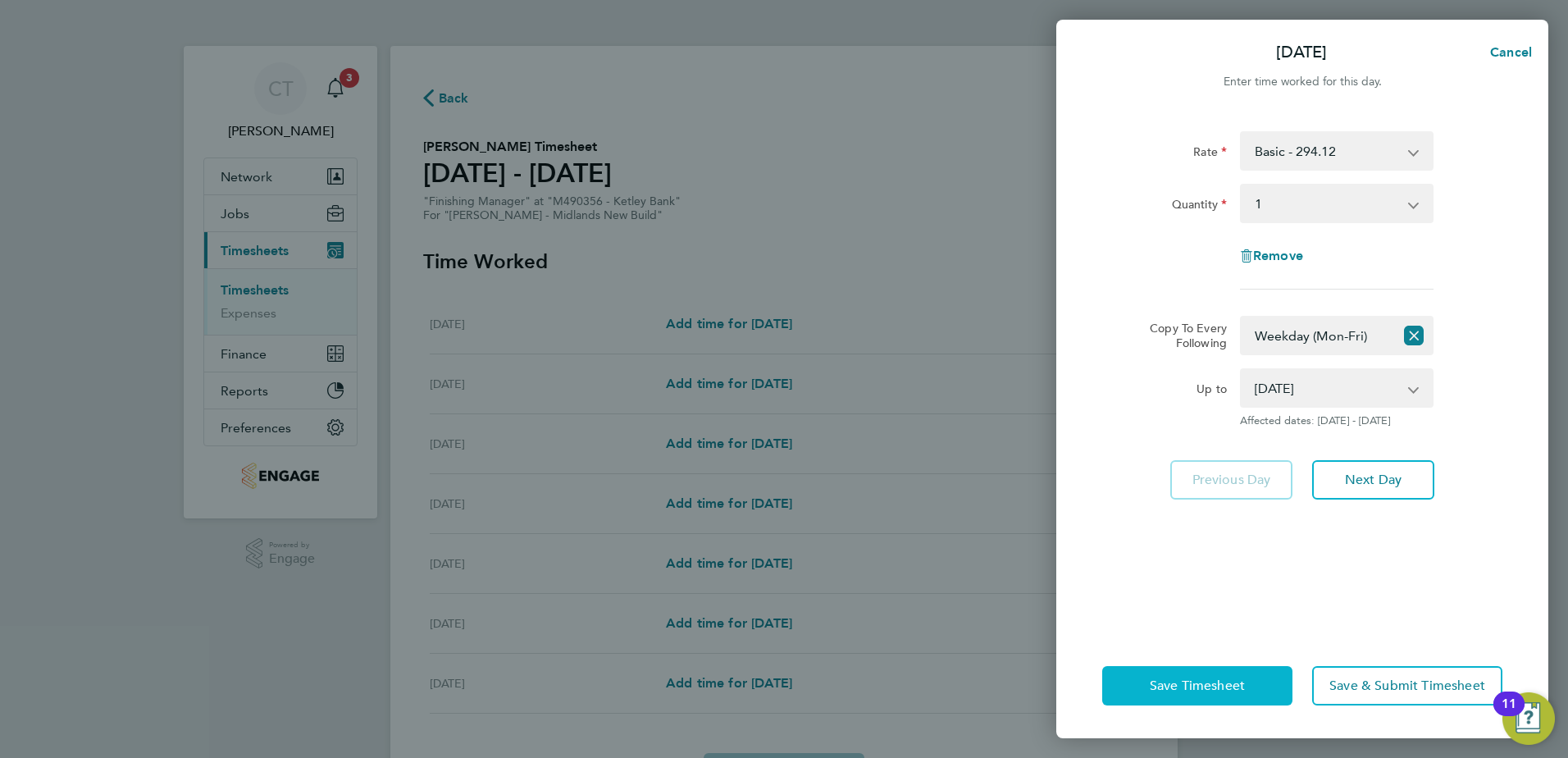
click at [1210, 683] on span "Save Timesheet" at bounding box center [1198, 685] width 96 height 17
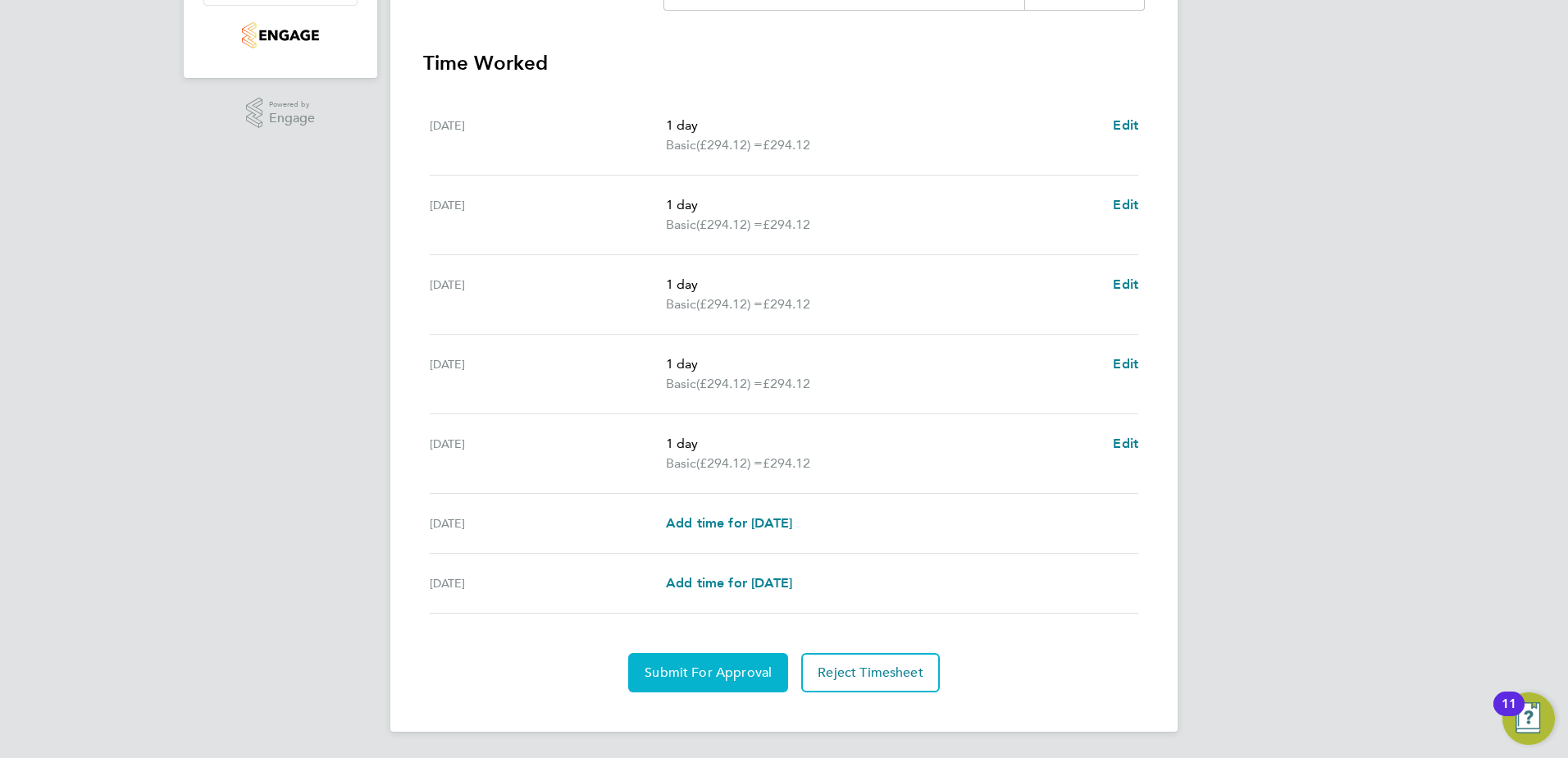
click at [722, 666] on span "Submit For Approval" at bounding box center [708, 673] width 127 height 17
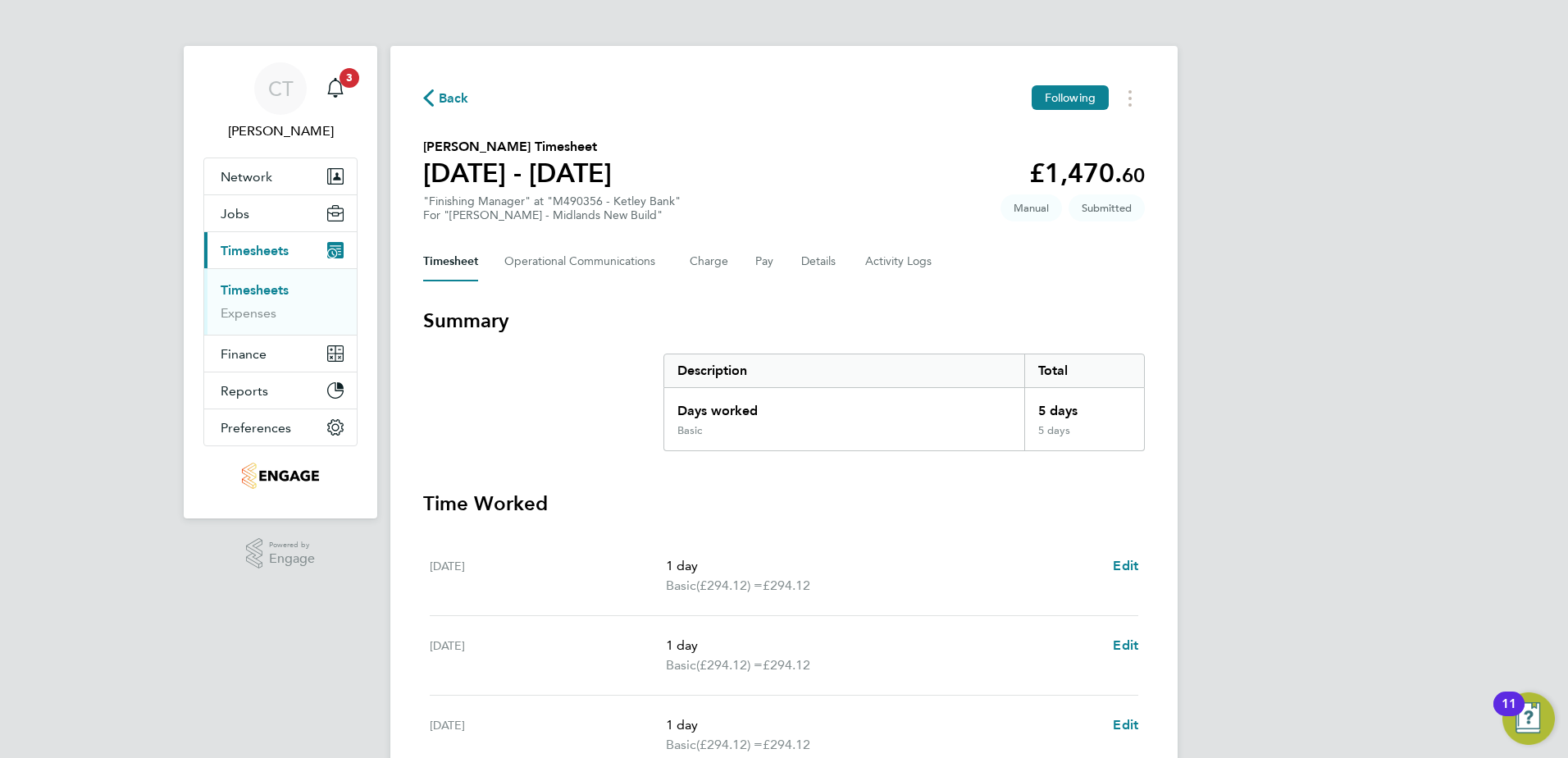
click at [446, 104] on span "Back" at bounding box center [453, 97] width 30 height 19
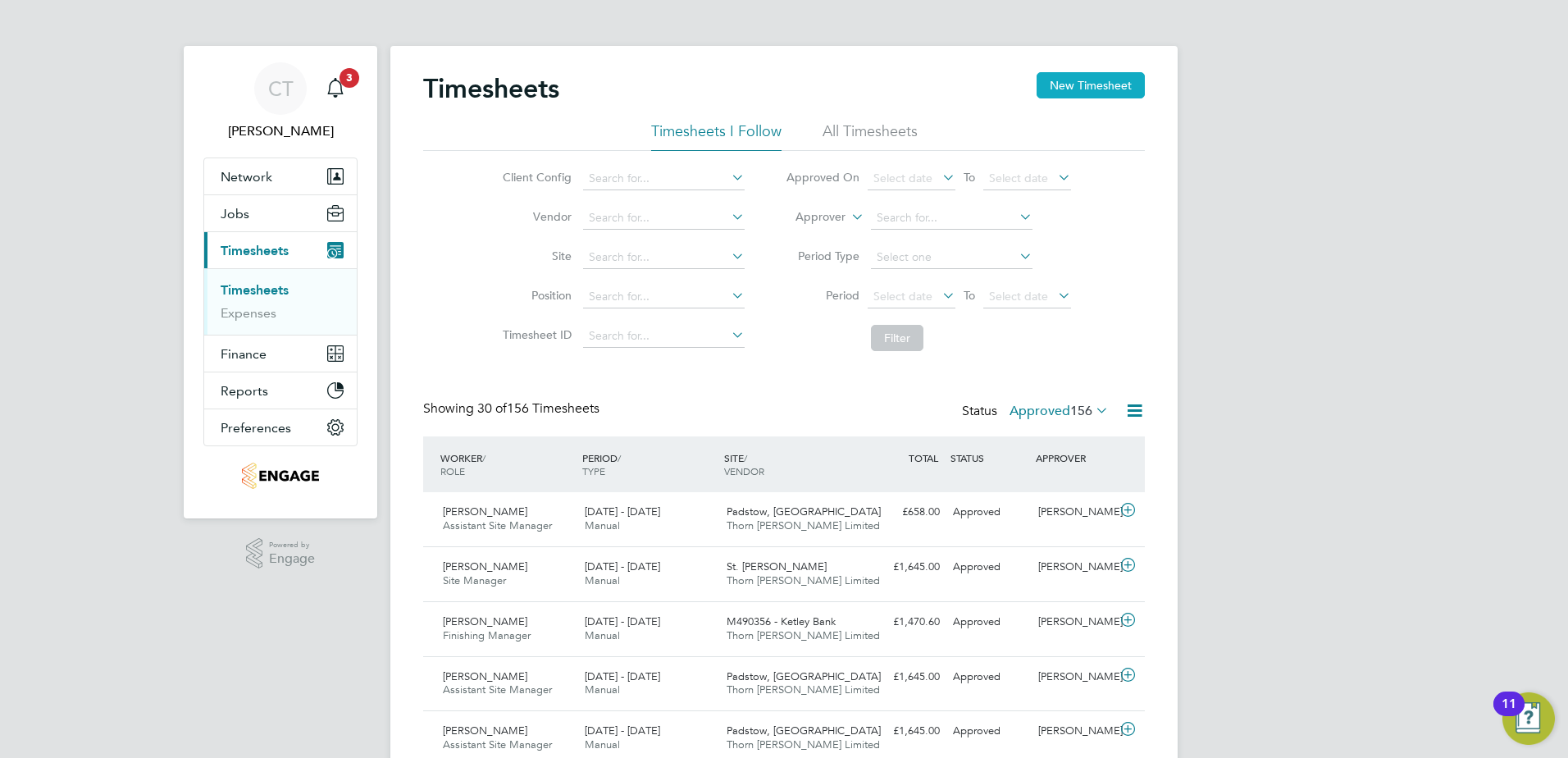
click at [1121, 83] on button "New Timesheet" at bounding box center [1091, 85] width 108 height 27
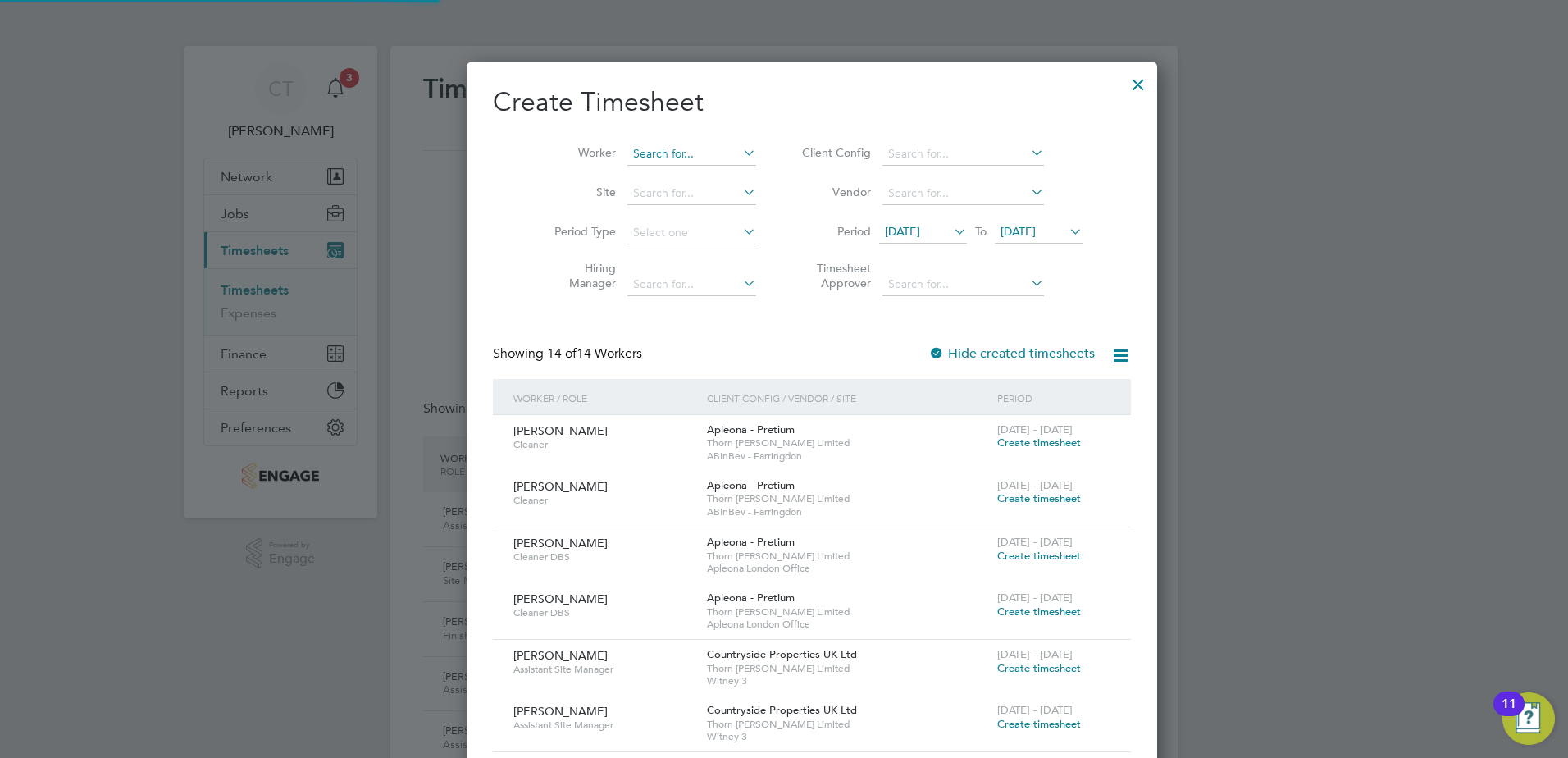
click at [674, 157] on input at bounding box center [692, 153] width 129 height 23
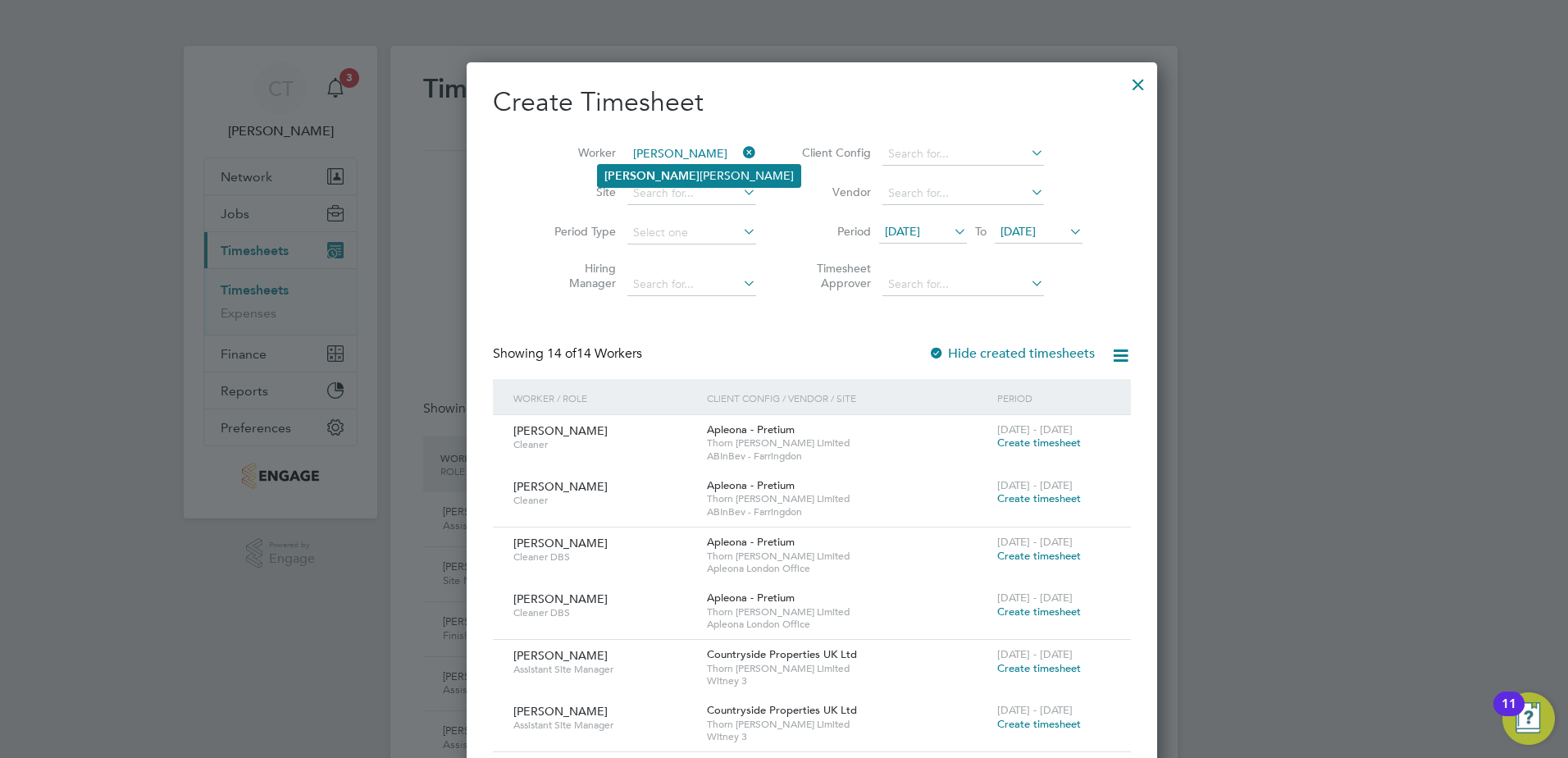
click at [675, 173] on li "[PERSON_NAME] [PERSON_NAME]" at bounding box center [699, 175] width 202 height 22
type input "[PERSON_NAME]"
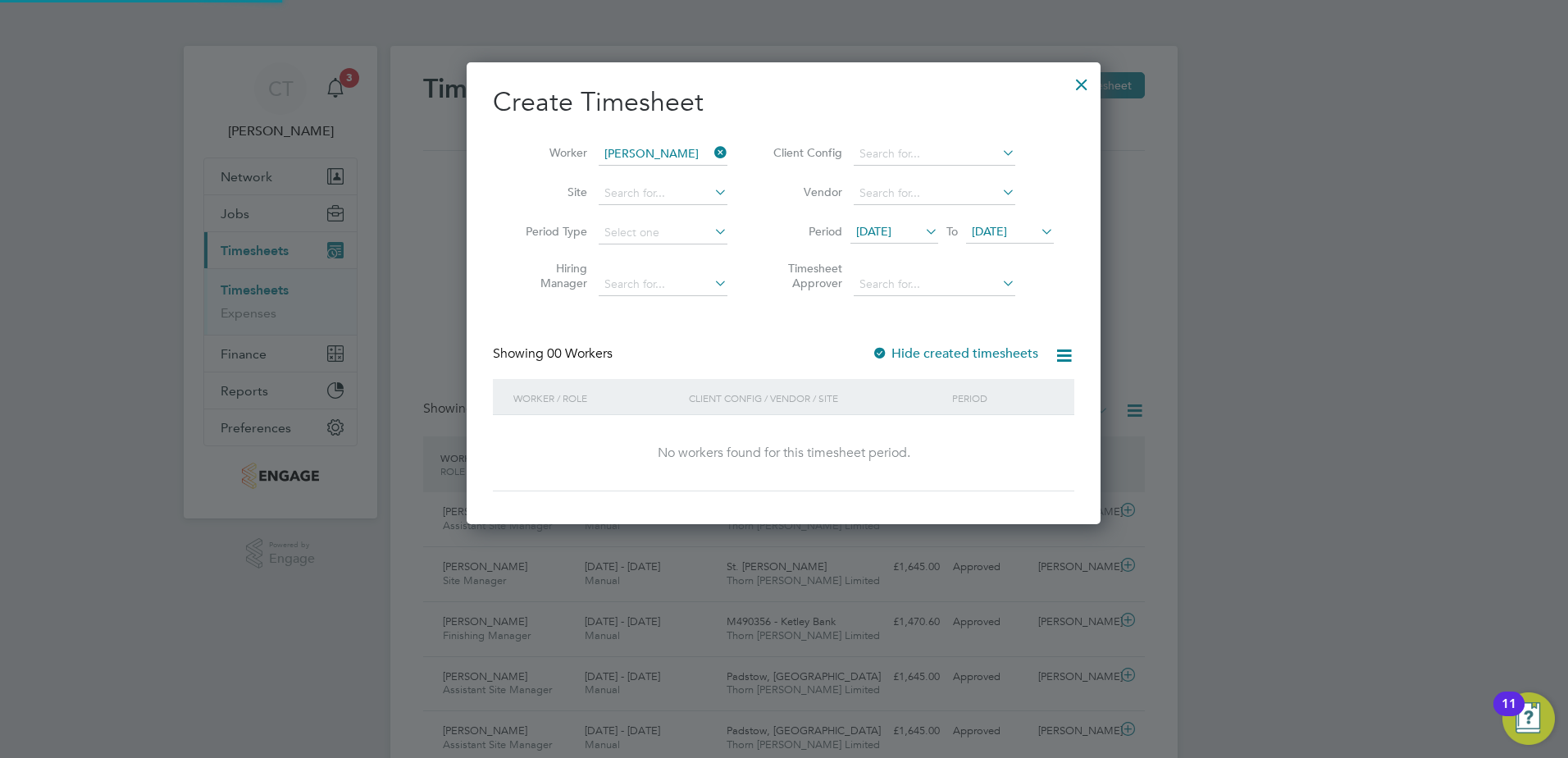
click at [892, 219] on li "Period [DATE] To [DATE]" at bounding box center [911, 232] width 326 height 40
click at [892, 227] on span "[DATE]" at bounding box center [874, 232] width 35 height 15
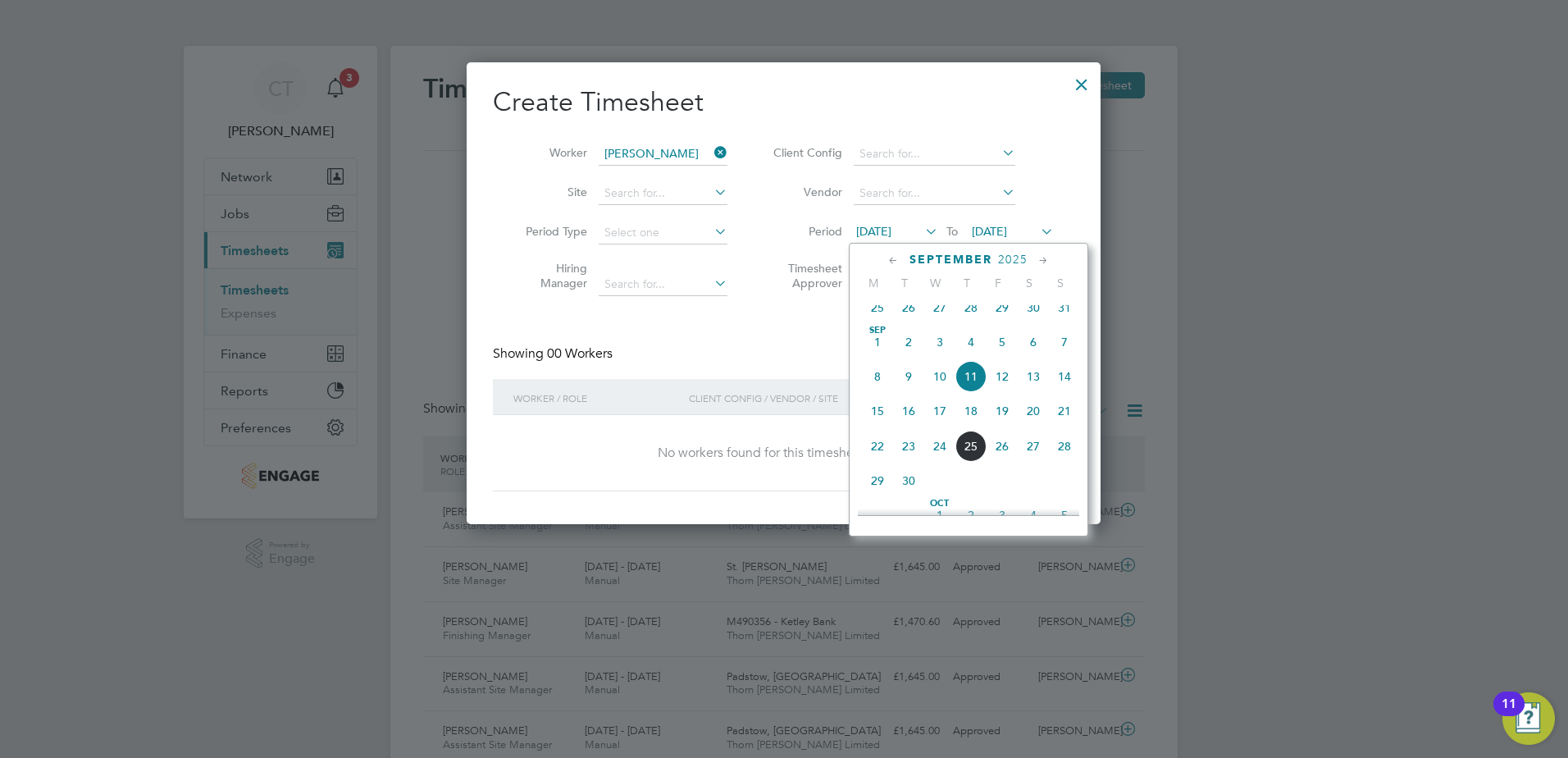
click at [876, 461] on span "22" at bounding box center [878, 446] width 31 height 31
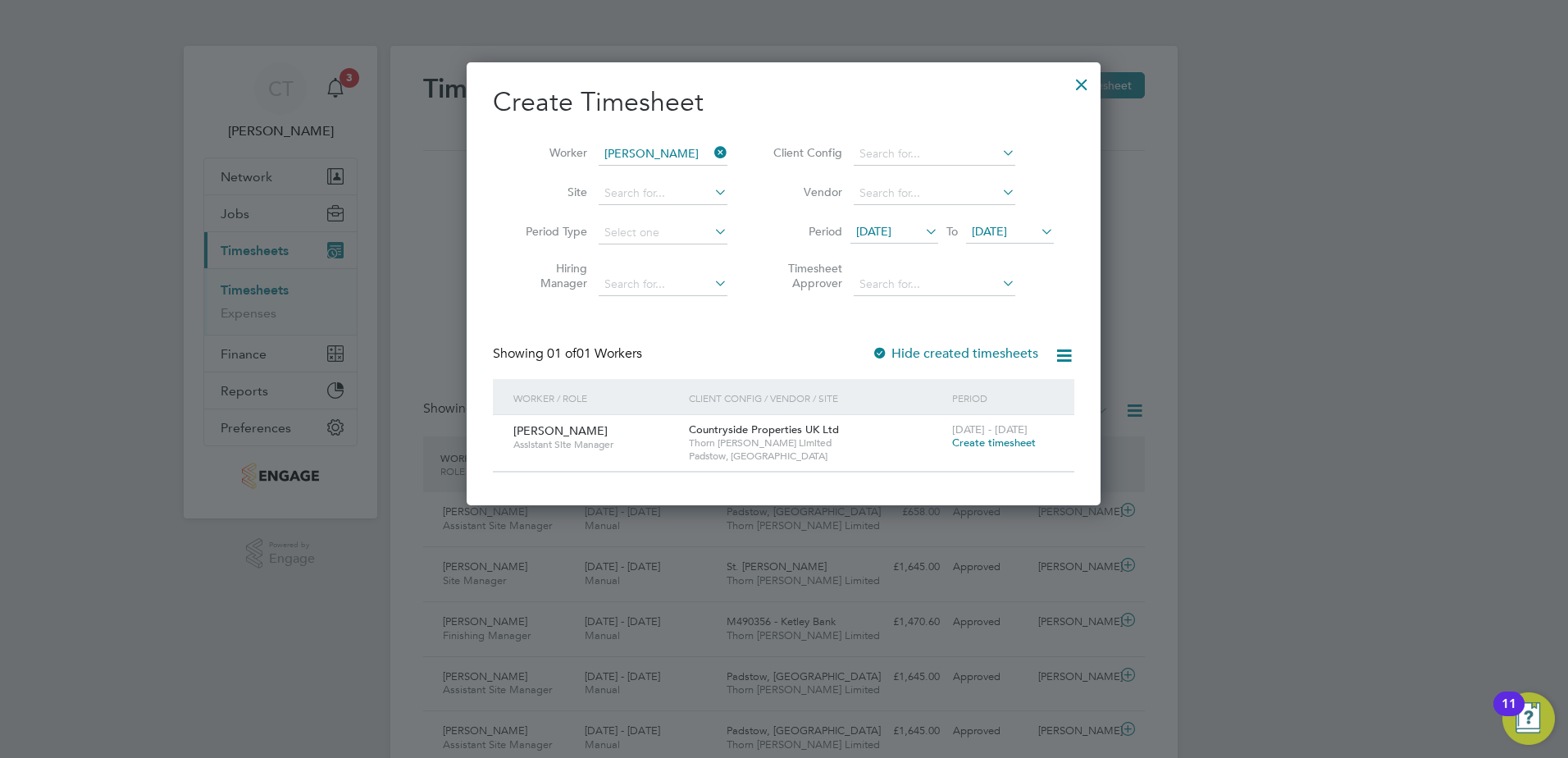
drag, startPoint x: 1017, startPoint y: 446, endPoint x: 1010, endPoint y: 440, distance: 9.2
click at [1017, 446] on span "Create timesheet" at bounding box center [994, 442] width 84 height 14
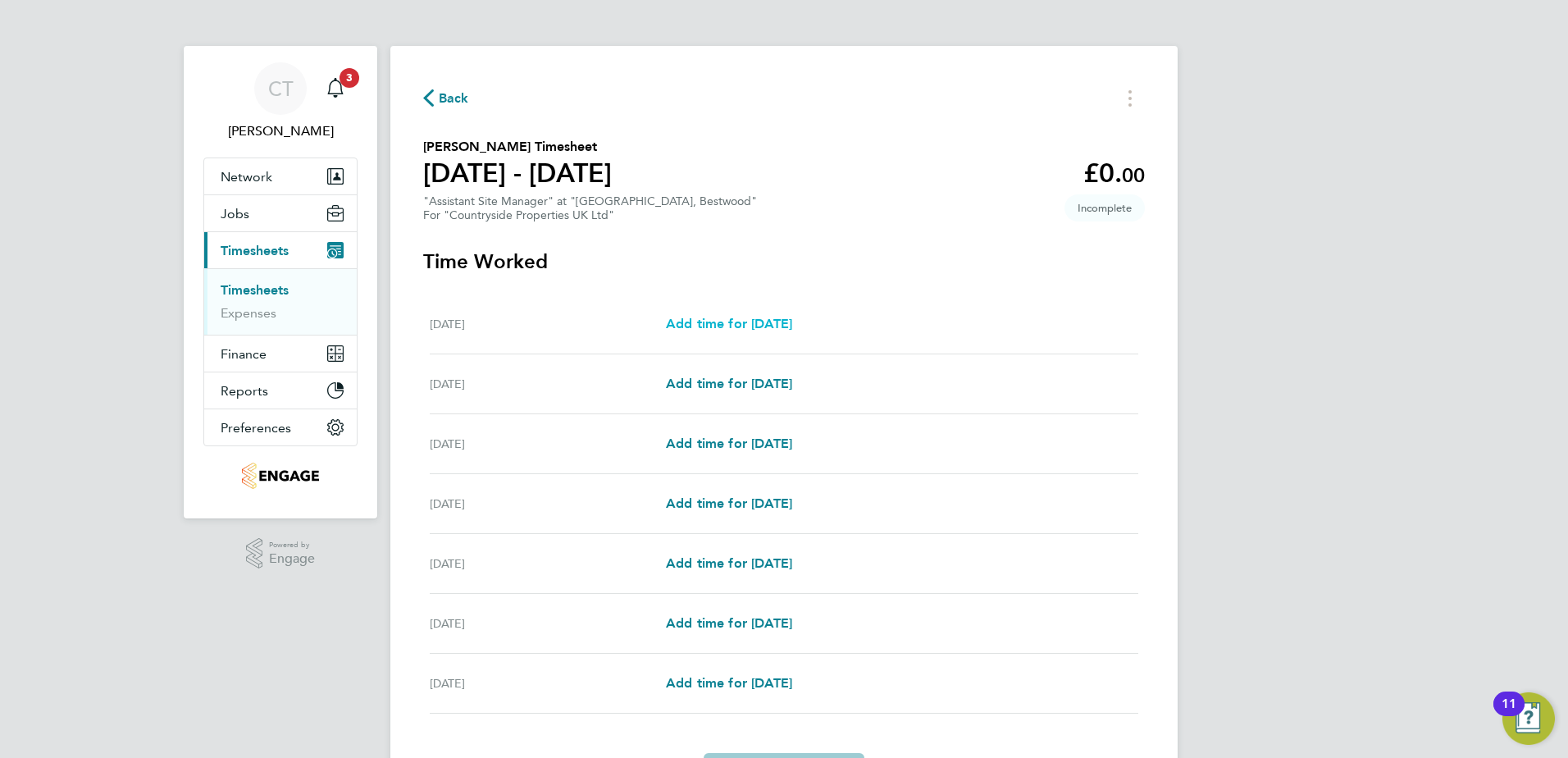
click at [758, 322] on span "Add time for [DATE]" at bounding box center [729, 323] width 126 height 16
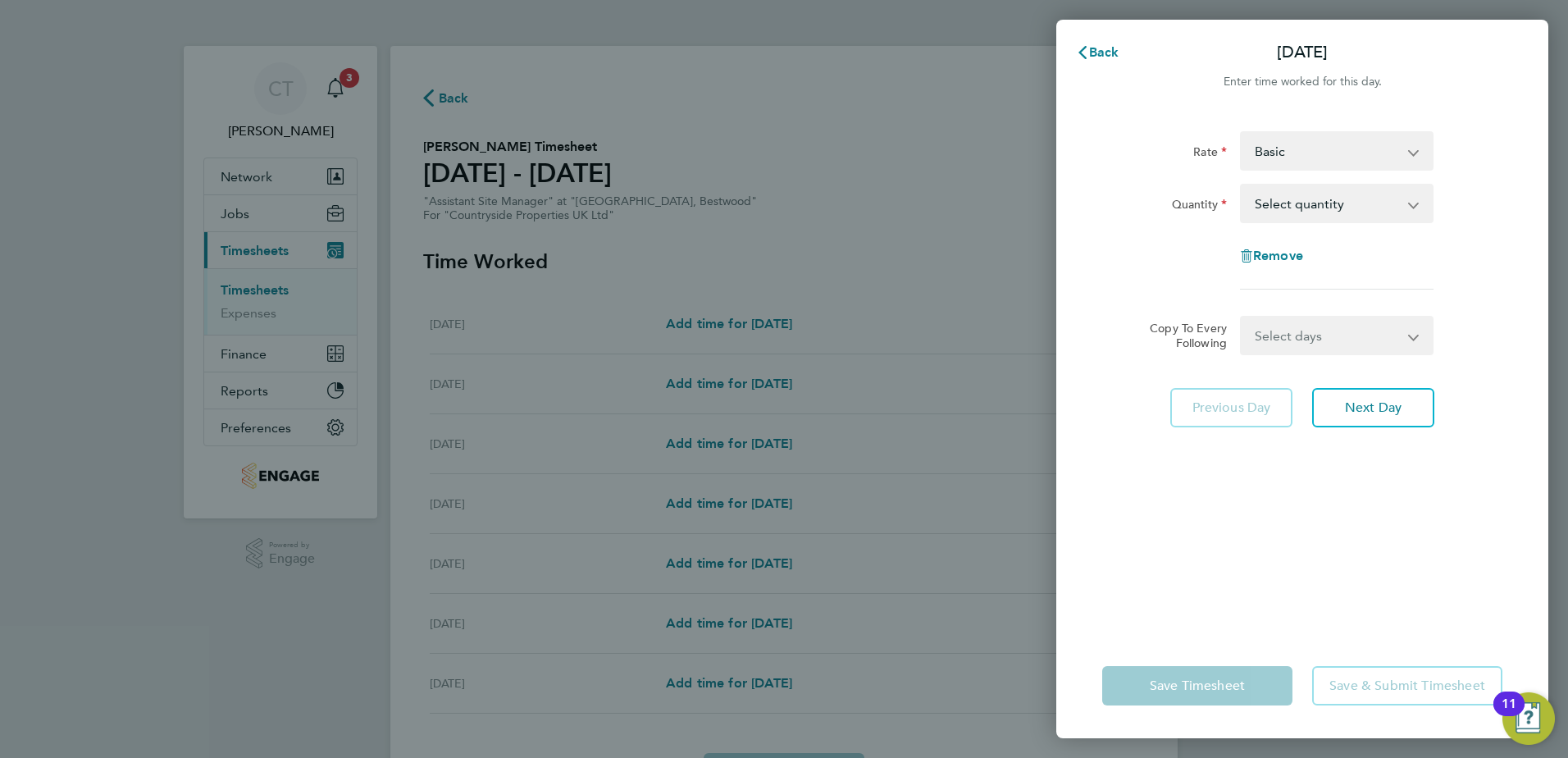
click at [1332, 131] on div "Basic Assistant Site Manager - 329.00" at bounding box center [1336, 151] width 194 height 40
click at [1319, 153] on select "Basic Assistant Site Manager - 329.00" at bounding box center [1327, 151] width 171 height 36
click at [1301, 197] on select "Select quantity 0.5 1" at bounding box center [1327, 203] width 171 height 36
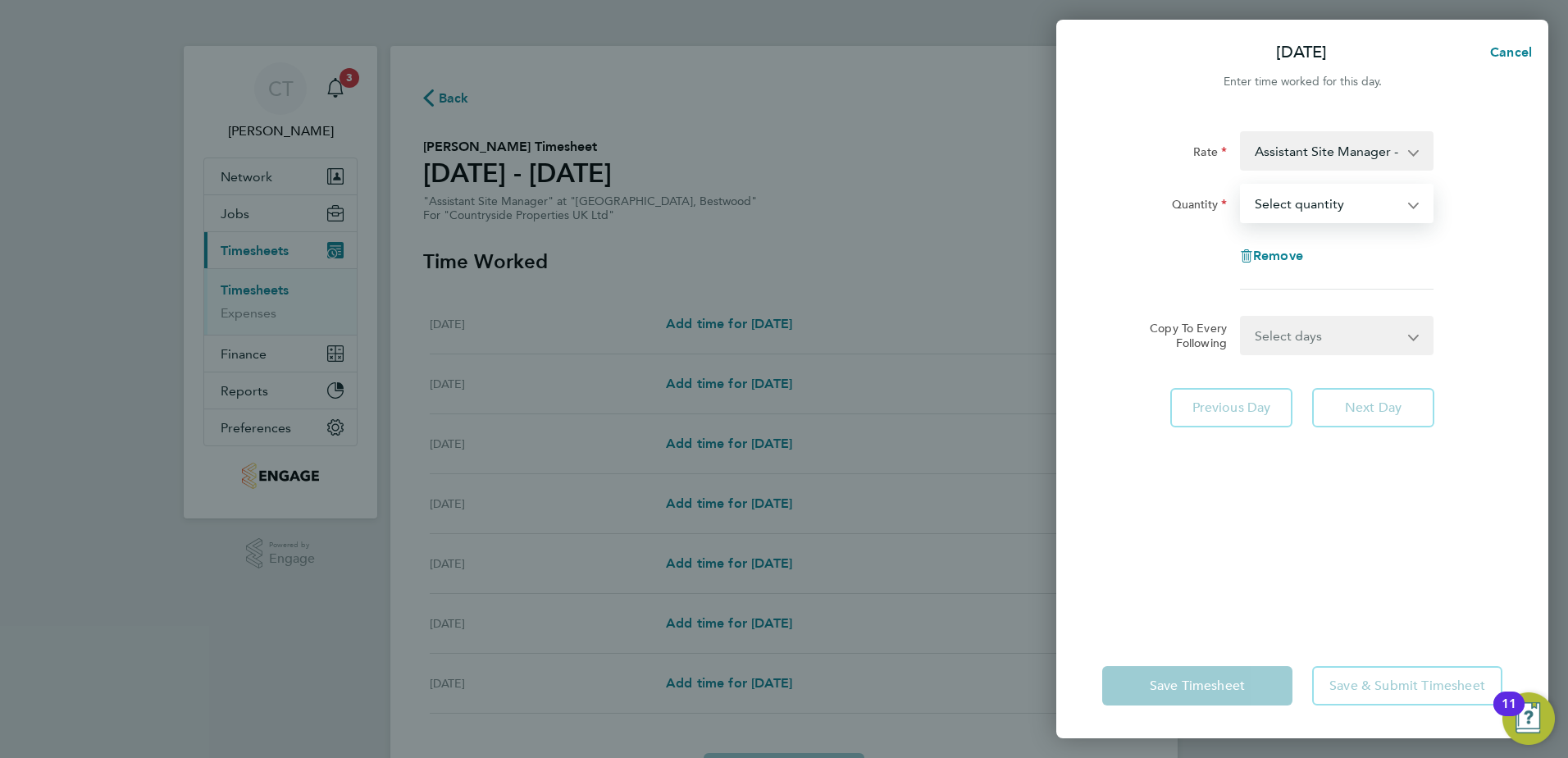
select select "1"
click at [1242, 186] on select "Select quantity 0.5 1" at bounding box center [1327, 203] width 171 height 36
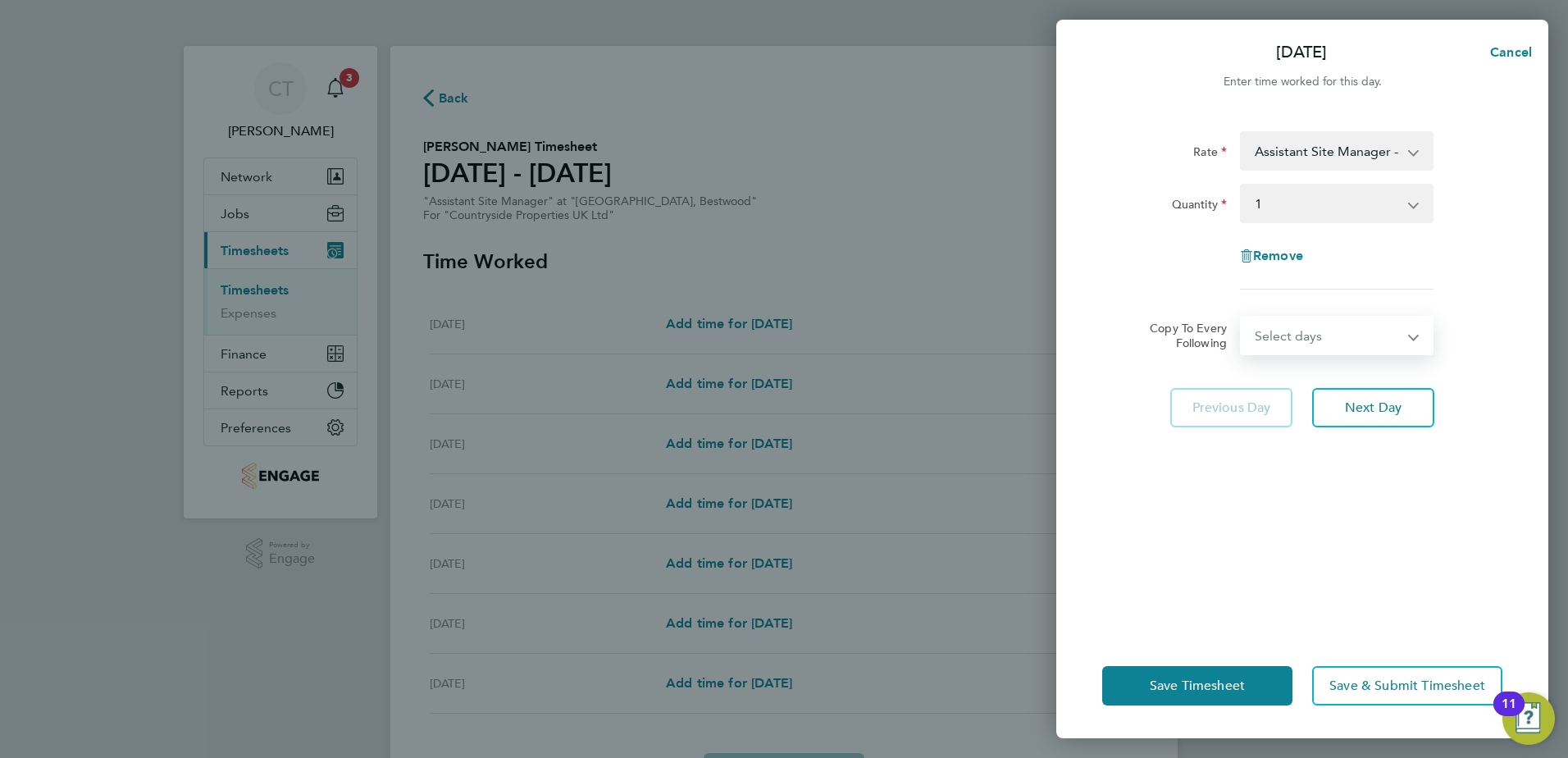
click at [1288, 340] on select "Select days Day Weekday (Mon-Fri) Weekend (Sat-Sun) [DATE] [DATE] [DATE] [DATE]…" at bounding box center [1327, 334] width 172 height 36
select select "WEEKDAY"
click at [1242, 317] on select "Select days Day Weekday (Mon-Fri) Weekend (Sat-Sun) [DATE] [DATE] [DATE] [DATE]…" at bounding box center [1327, 334] width 172 height 36
select select "[DATE]"
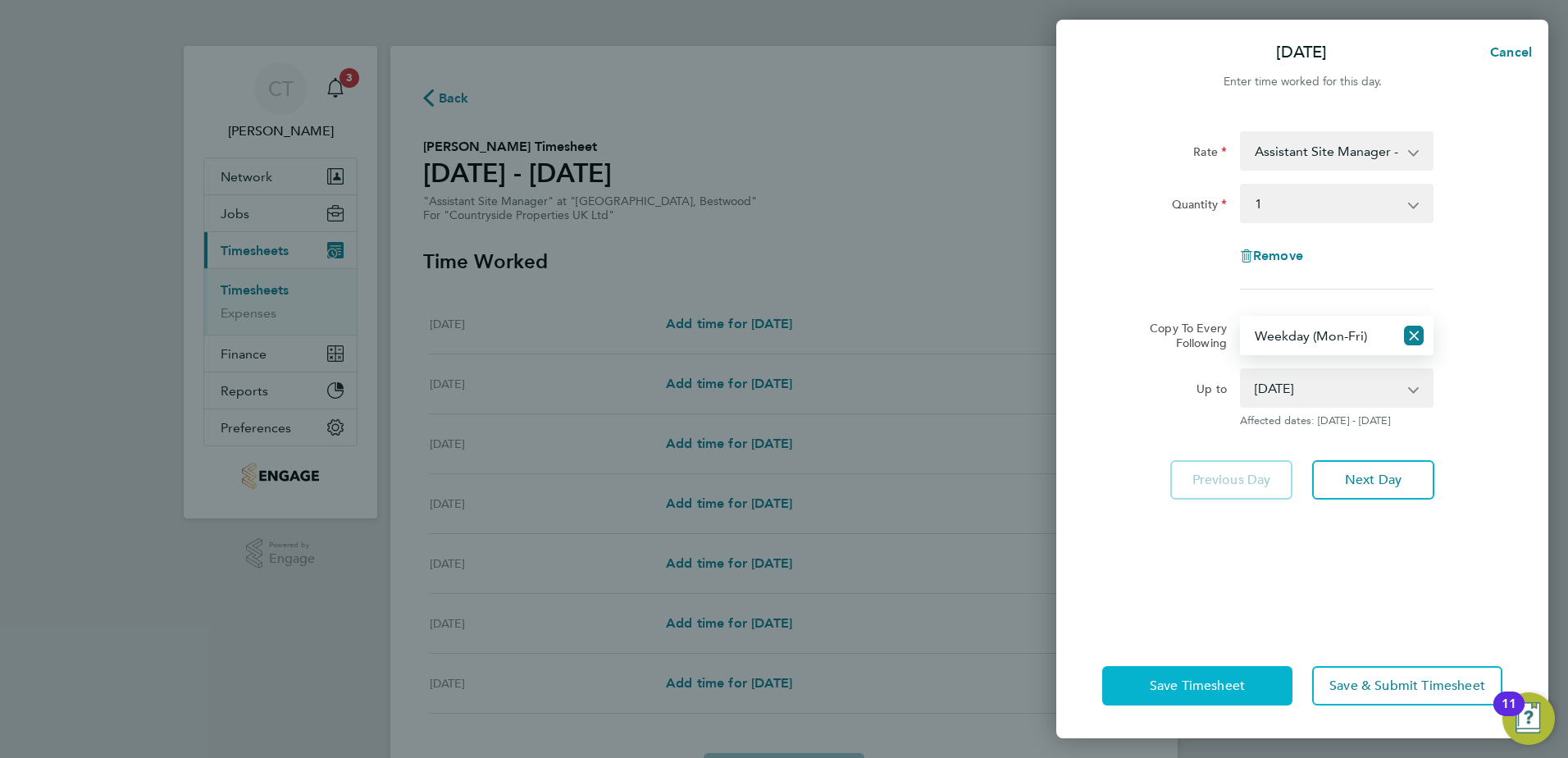
click at [1202, 684] on span "Save Timesheet" at bounding box center [1198, 685] width 96 height 17
